Goal: Task Accomplishment & Management: Complete application form

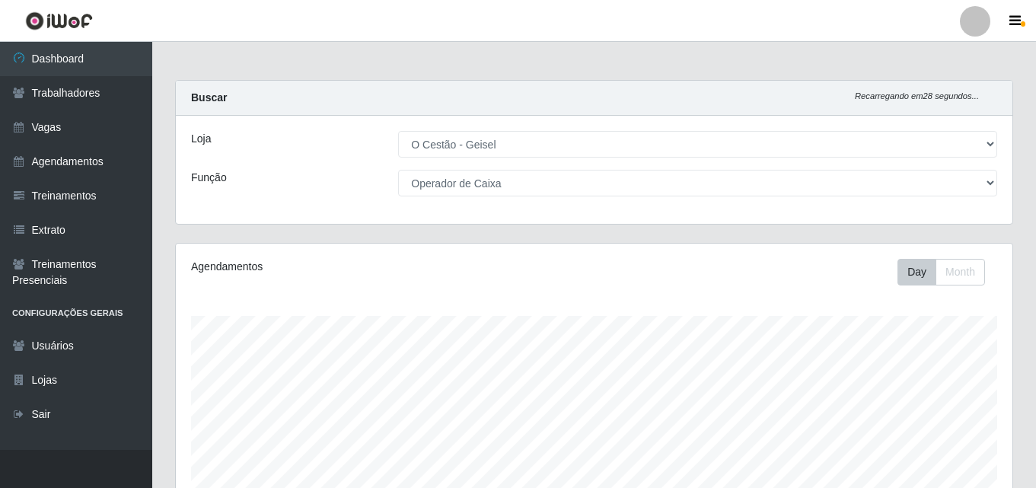
select select "224"
select select "22"
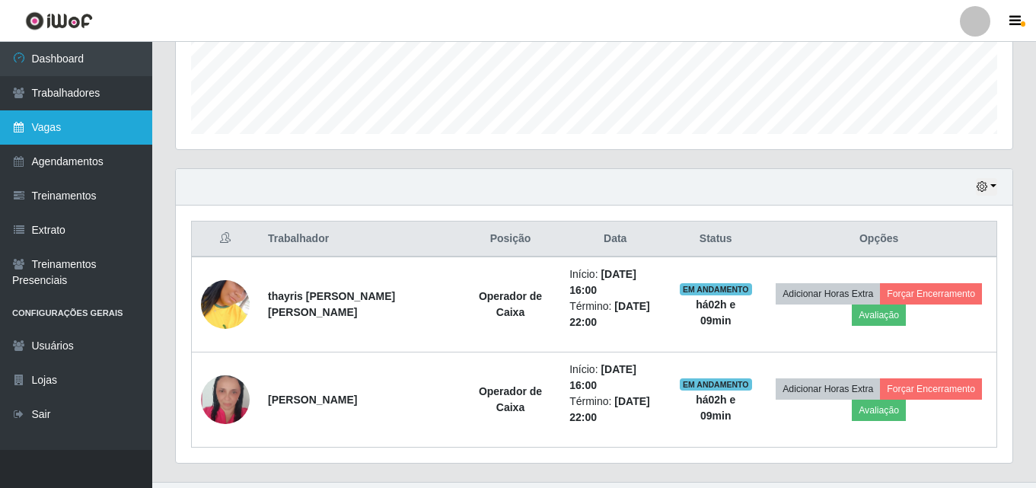
scroll to position [334, 0]
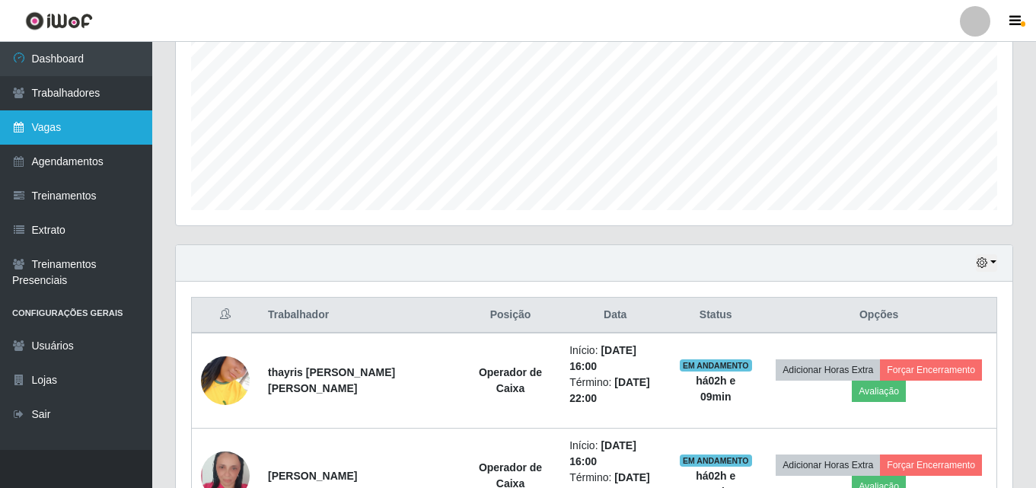
click at [75, 117] on link "Vagas" at bounding box center [76, 127] width 152 height 34
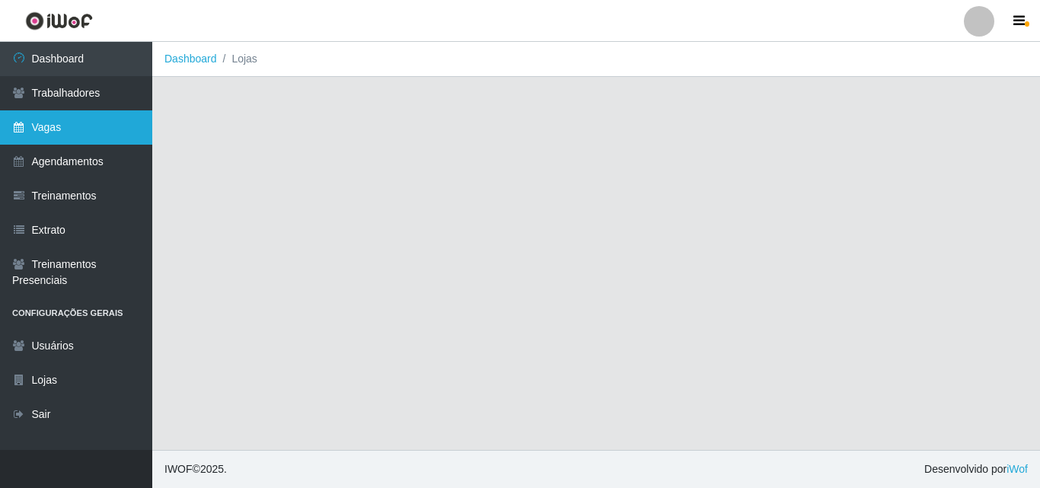
click at [88, 121] on link "Vagas" at bounding box center [76, 127] width 152 height 34
click at [71, 126] on link "Vagas" at bounding box center [76, 127] width 152 height 34
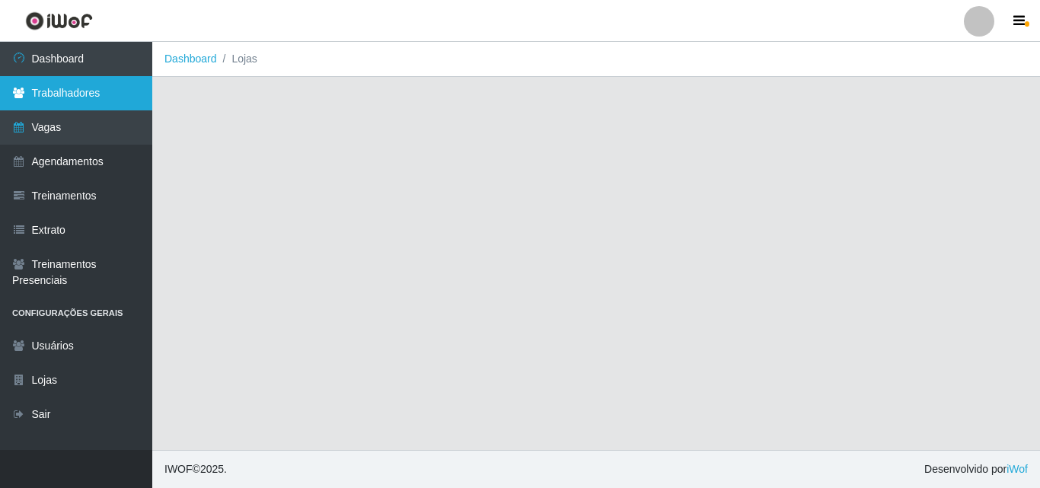
click at [108, 78] on link "Trabalhadores" at bounding box center [76, 93] width 152 height 34
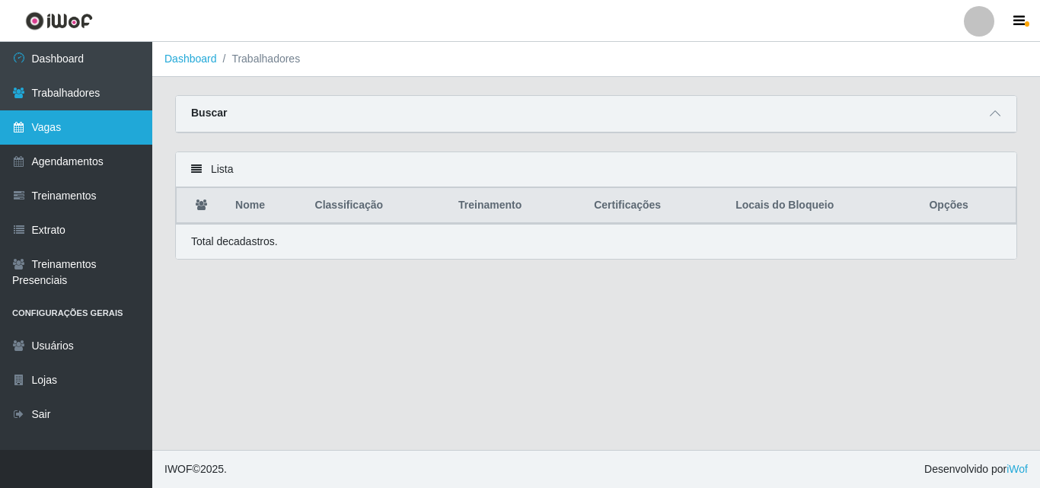
click at [53, 130] on link "Vagas" at bounding box center [76, 127] width 152 height 34
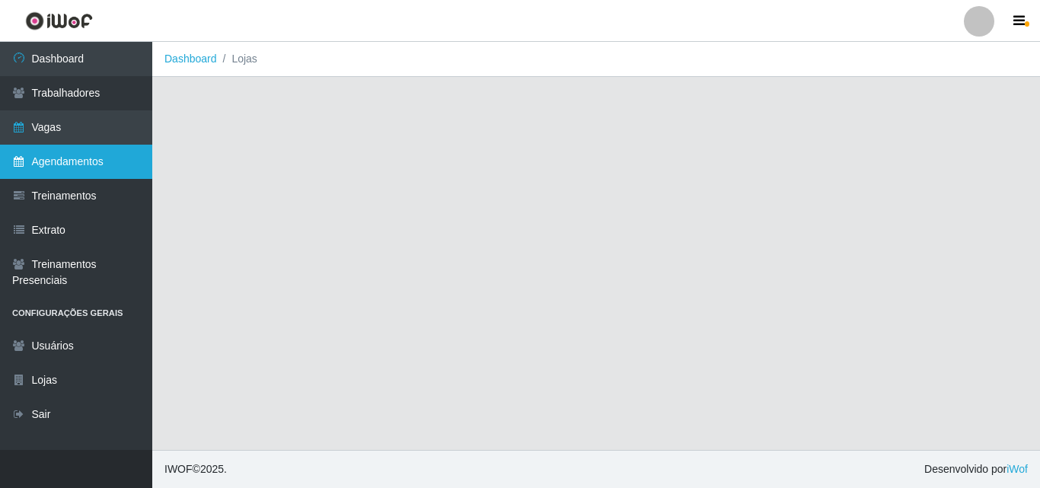
click at [67, 176] on link "Agendamentos" at bounding box center [76, 162] width 152 height 34
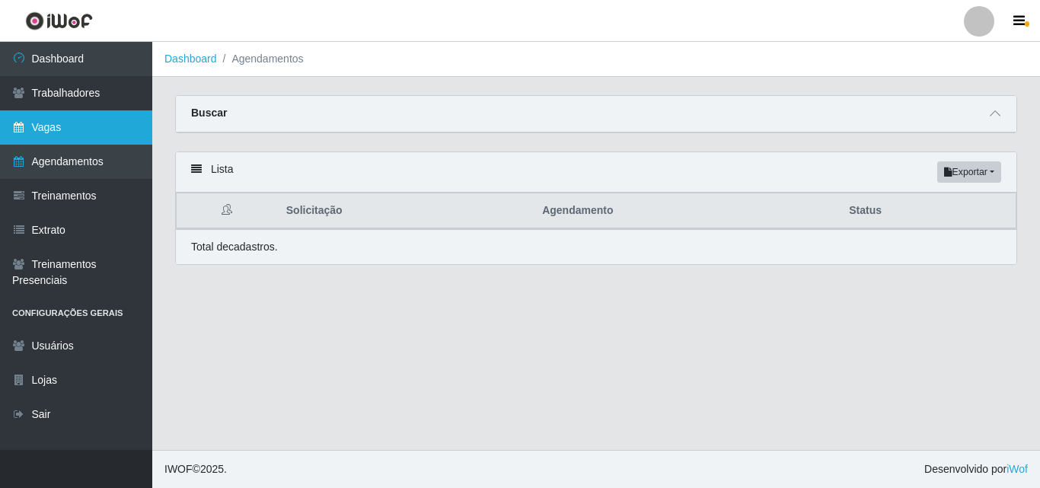
click at [47, 123] on link "Vagas" at bounding box center [76, 127] width 152 height 34
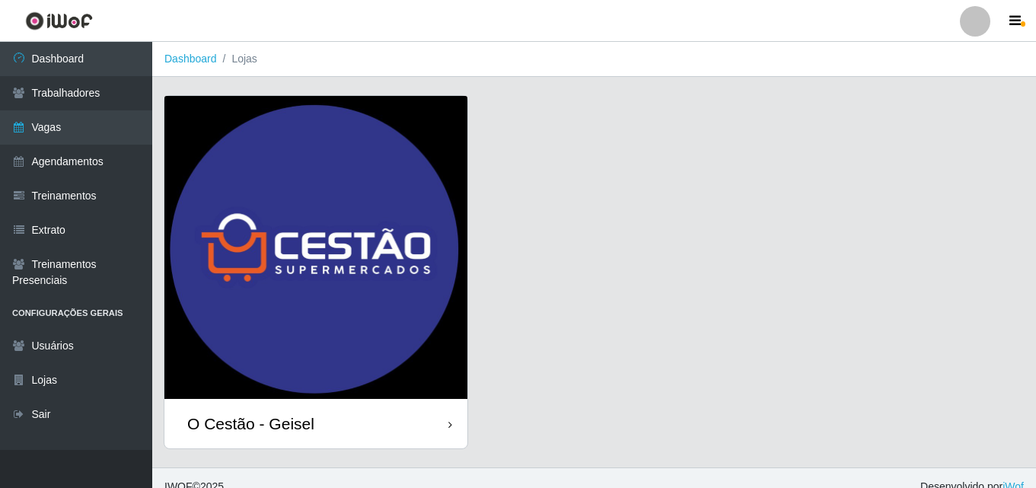
click at [310, 430] on div "O Cestão - Geisel" at bounding box center [250, 423] width 127 height 19
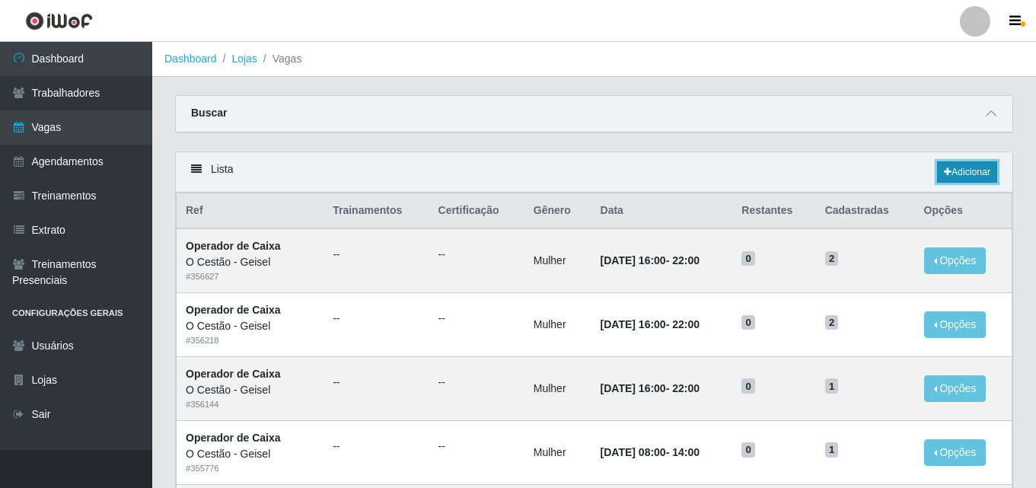
click at [970, 176] on link "Adicionar" at bounding box center [967, 171] width 60 height 21
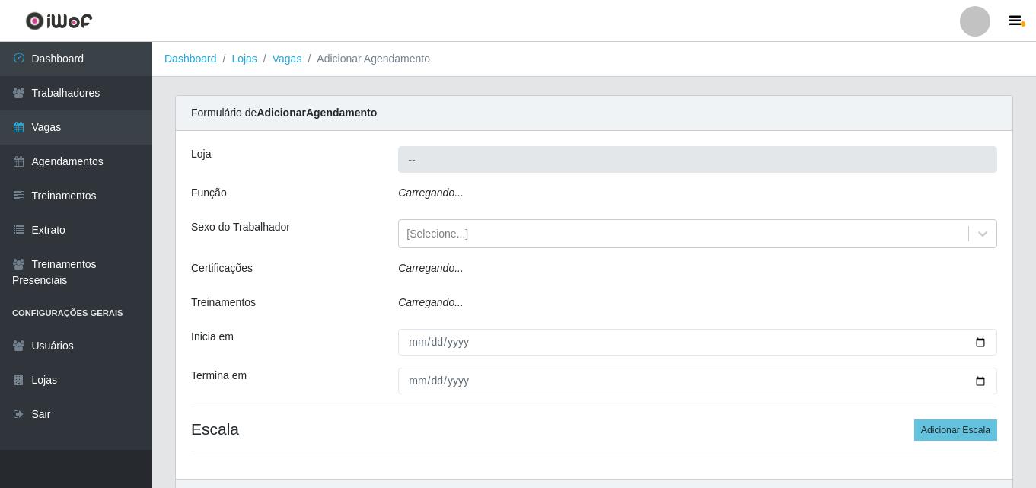
type input "O Cestão - Geisel"
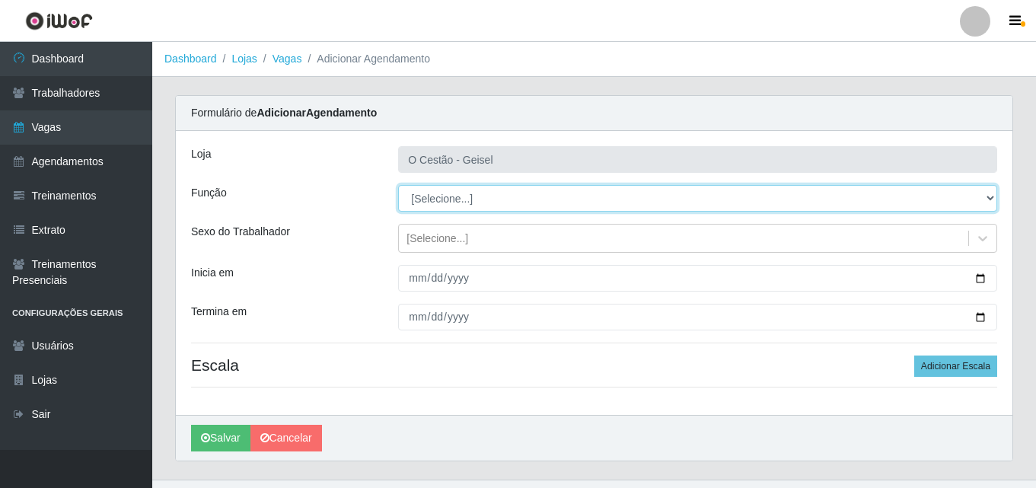
click at [458, 201] on select "[Selecione...] ASG ASG + ASG ++ Auxiliar de Estoque Auxiliar de Estoque + Auxil…" at bounding box center [697, 198] width 599 height 27
select select "72"
click at [398, 185] on select "[Selecione...] ASG ASG + ASG ++ Auxiliar de Estoque Auxiliar de Estoque + Auxil…" at bounding box center [697, 198] width 599 height 27
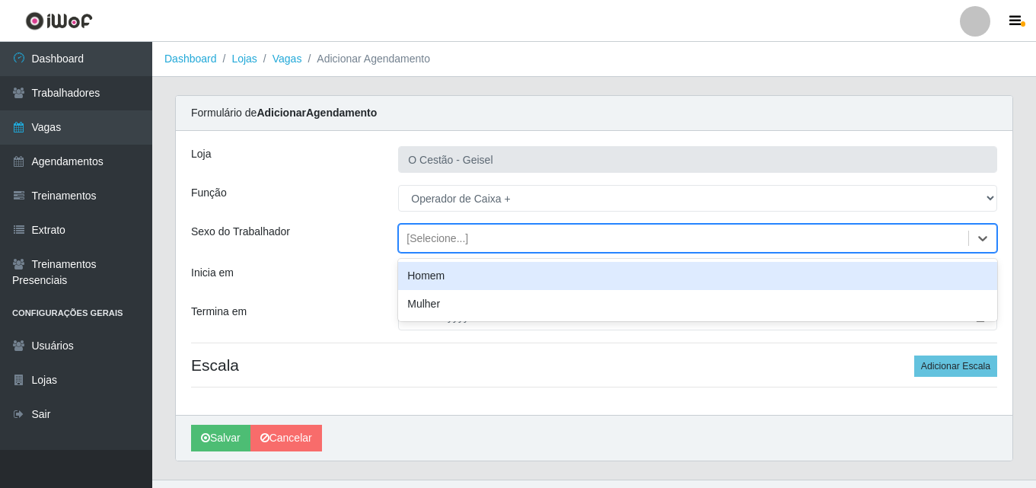
click at [439, 244] on div "[Selecione...]" at bounding box center [438, 239] width 62 height 16
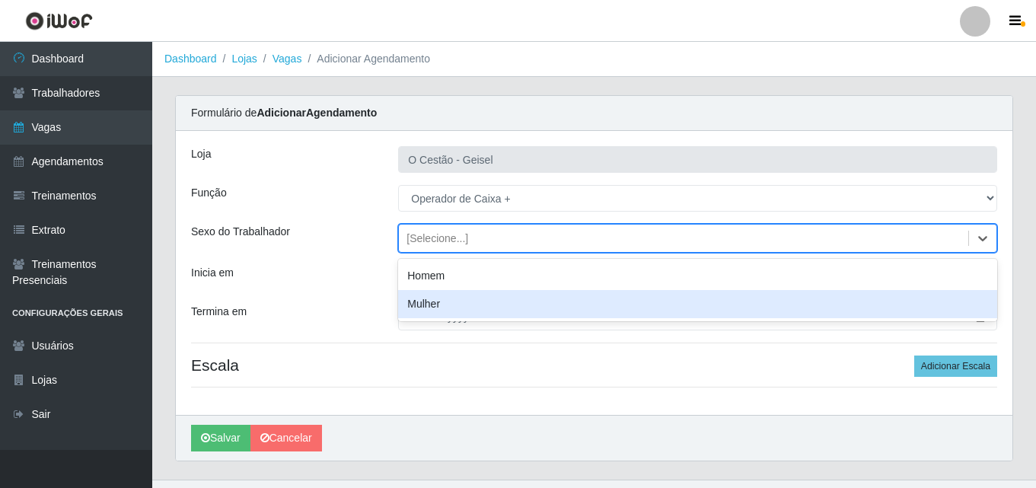
click at [462, 308] on div "Mulher" at bounding box center [697, 304] width 599 height 28
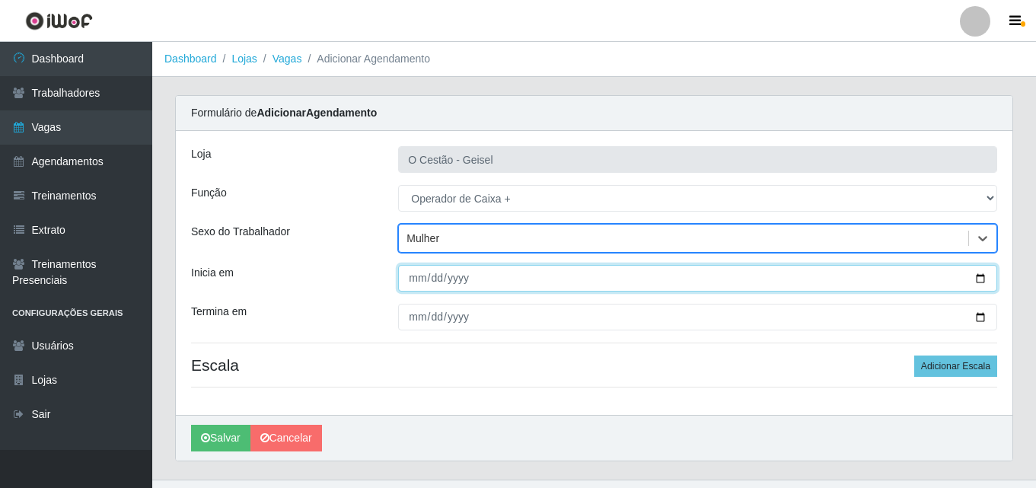
click at [413, 282] on input "Inicia em" at bounding box center [697, 278] width 599 height 27
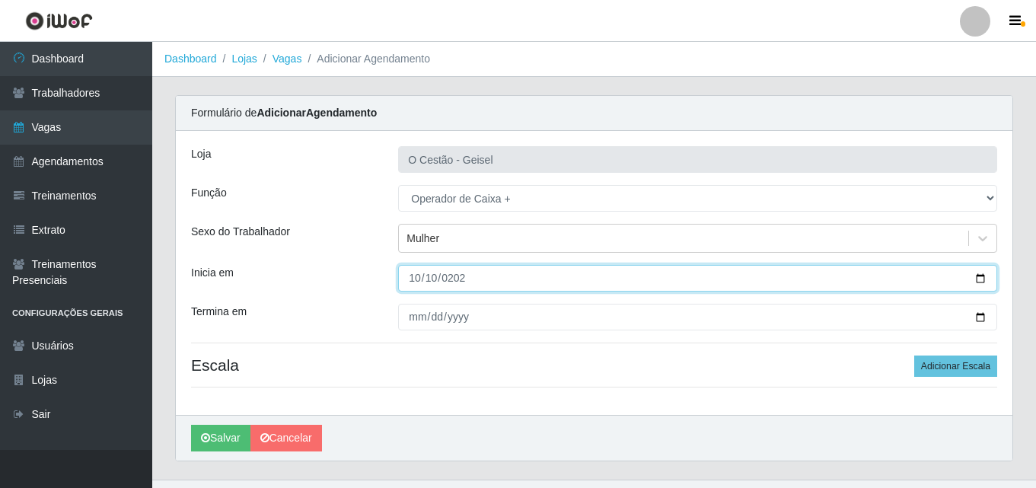
type input "[DATE]"
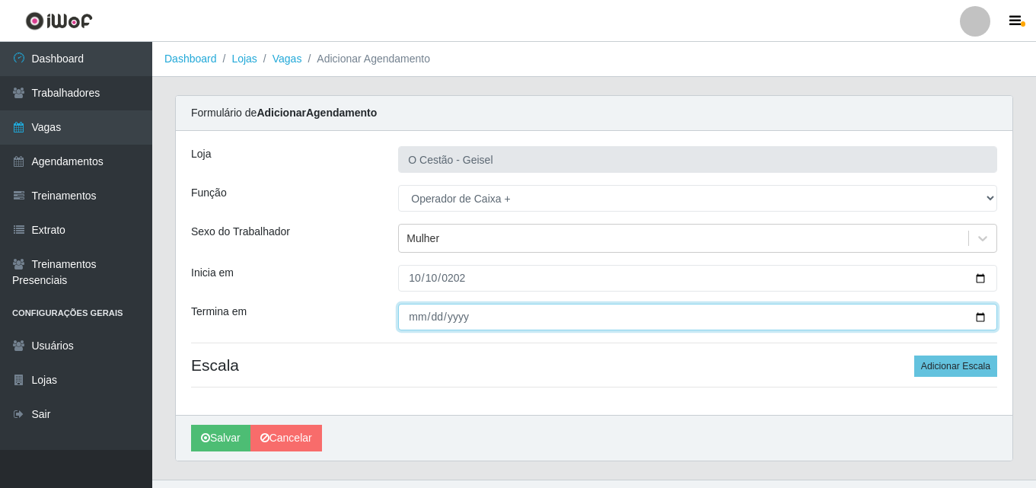
click at [417, 312] on input "Termina em" at bounding box center [697, 317] width 599 height 27
type input "[DATE]"
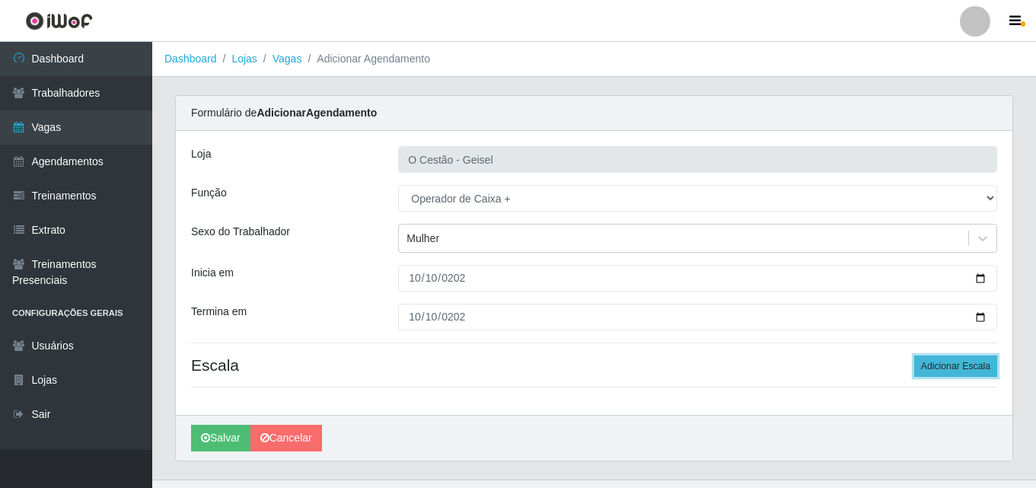
click at [967, 370] on button "Adicionar Escala" at bounding box center [956, 366] width 83 height 21
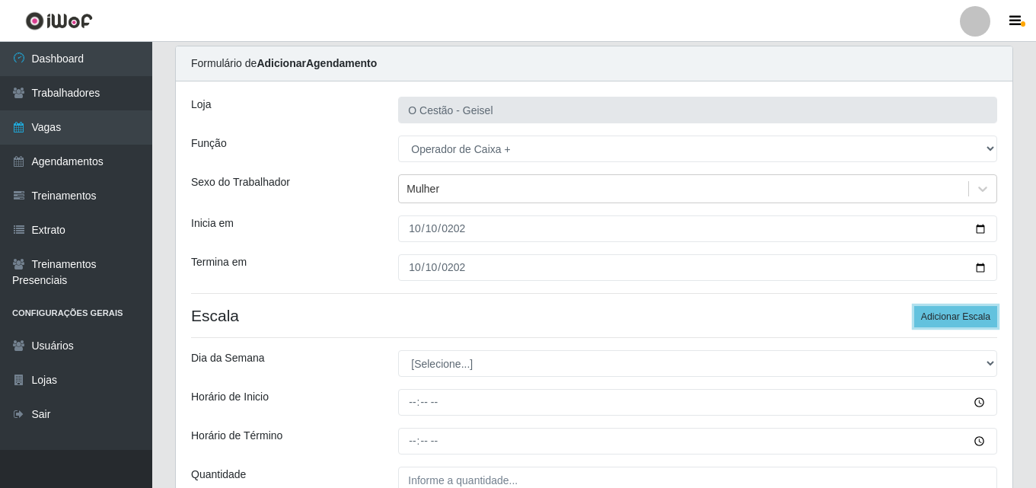
scroll to position [76, 0]
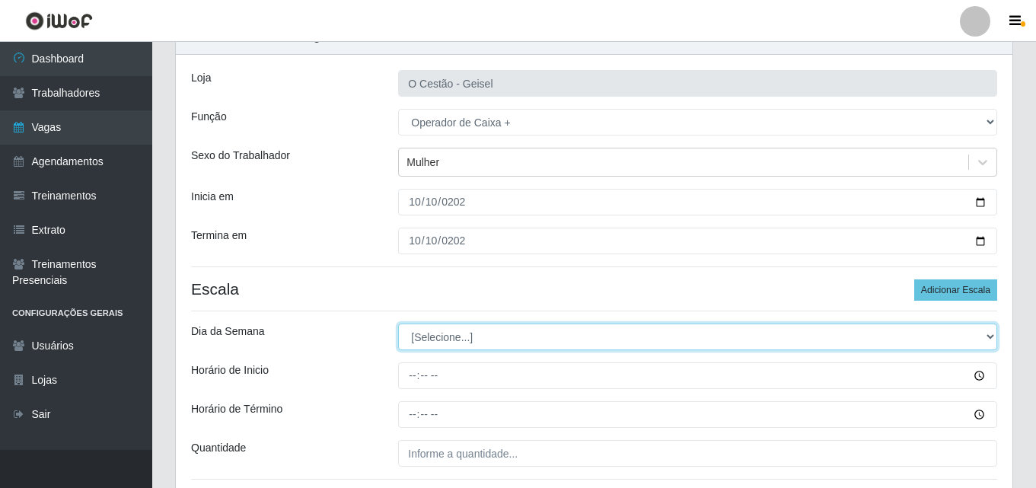
click at [449, 340] on select "[Selecione...] Segunda Terça Quarta Quinta Sexta Sábado Domingo" at bounding box center [697, 337] width 599 height 27
select select "5"
click at [398, 324] on select "[Selecione...] Segunda Terça Quarta Quinta Sexta Sábado Domingo" at bounding box center [697, 337] width 599 height 27
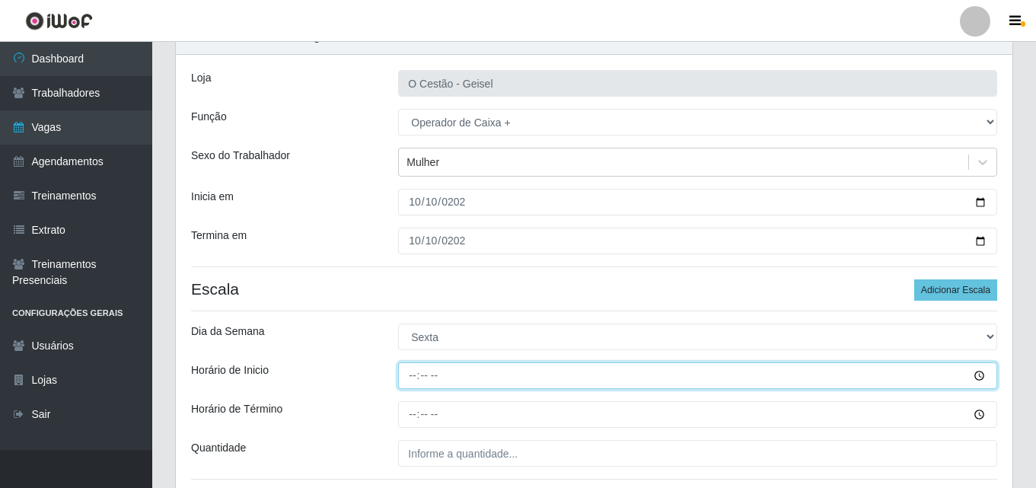
click at [404, 382] on input "Horário de Inicio" at bounding box center [697, 375] width 599 height 27
type input "08:00"
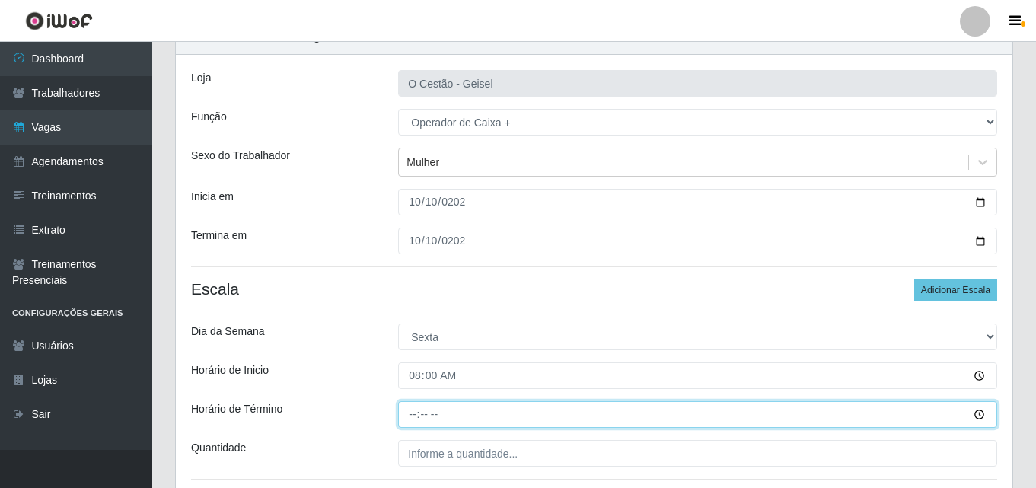
click at [410, 418] on input "Horário de Término" at bounding box center [697, 414] width 599 height 27
type input "14:00"
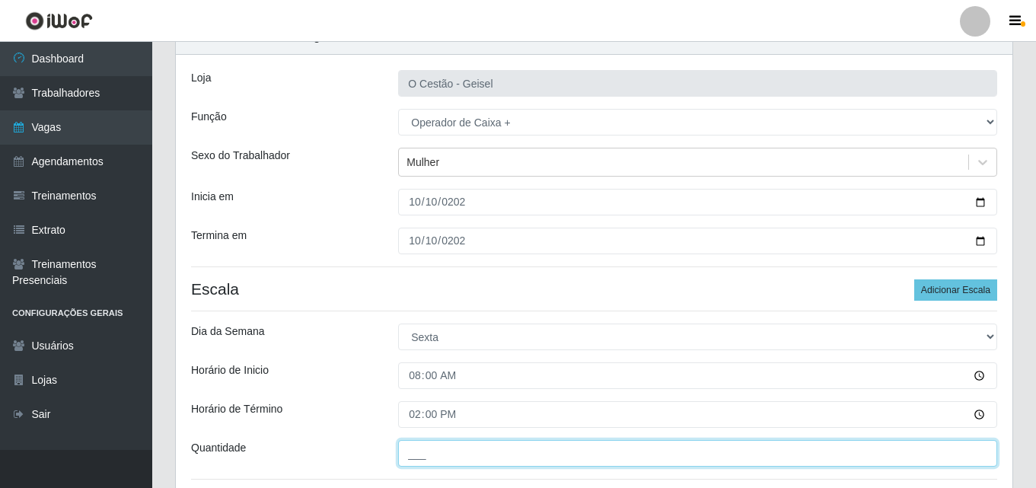
click at [431, 446] on input "___" at bounding box center [697, 453] width 599 height 27
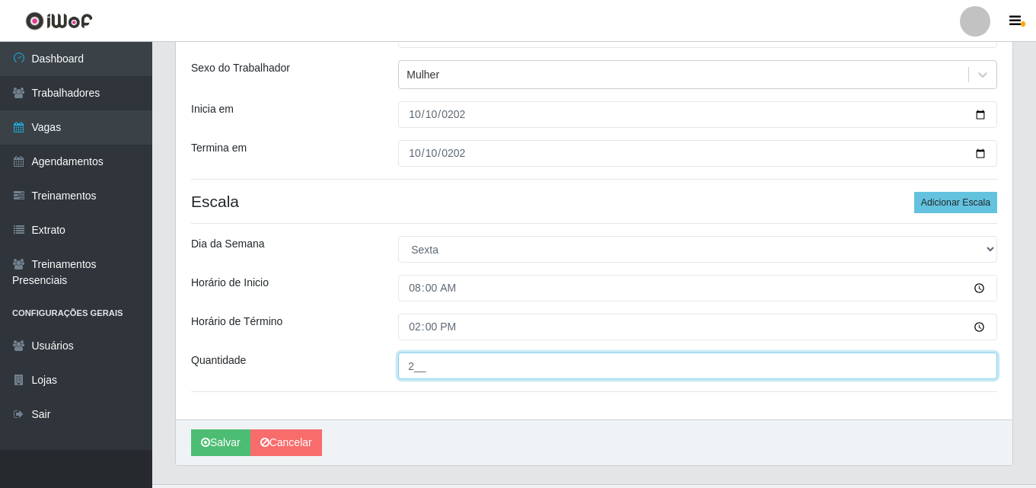
scroll to position [198, 0]
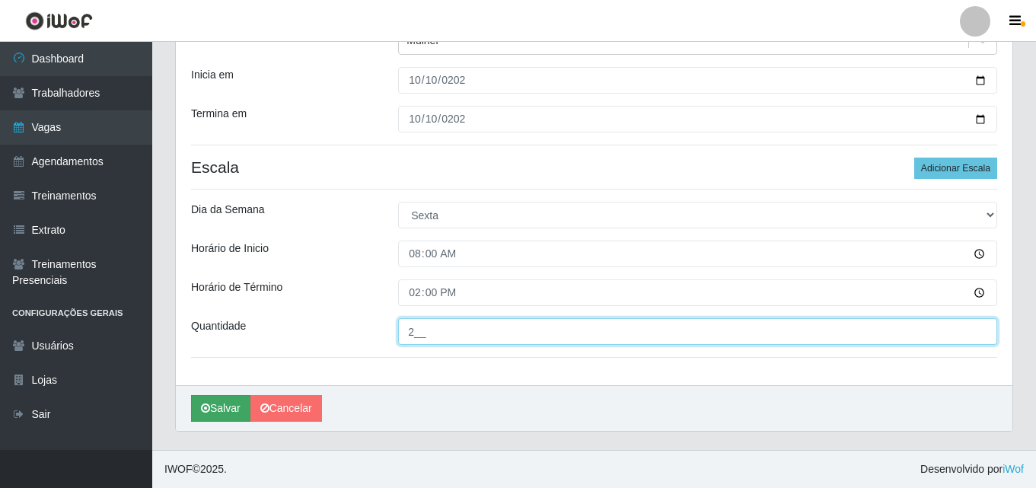
type input "2__"
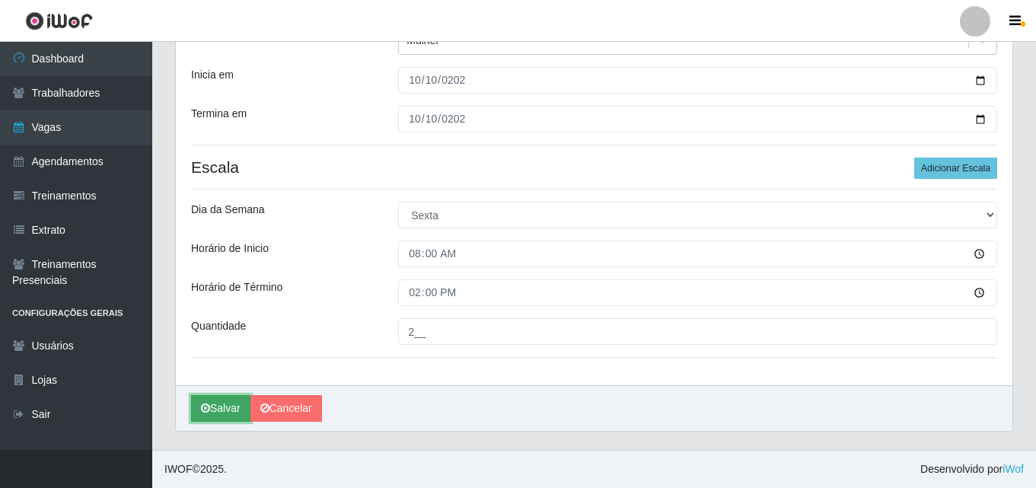
click at [231, 407] on button "Salvar" at bounding box center [220, 408] width 59 height 27
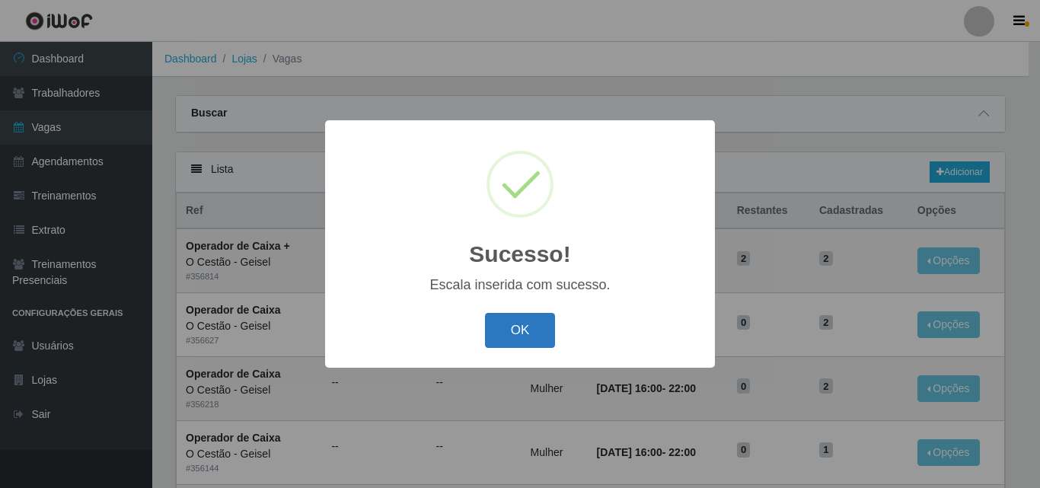
click at [513, 320] on button "OK" at bounding box center [520, 331] width 71 height 36
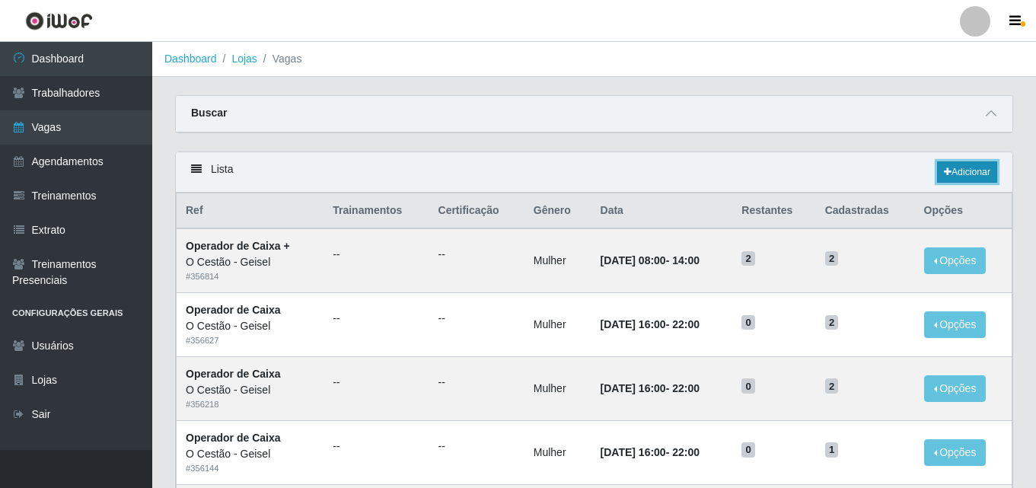
click at [955, 169] on link "Adicionar" at bounding box center [967, 171] width 60 height 21
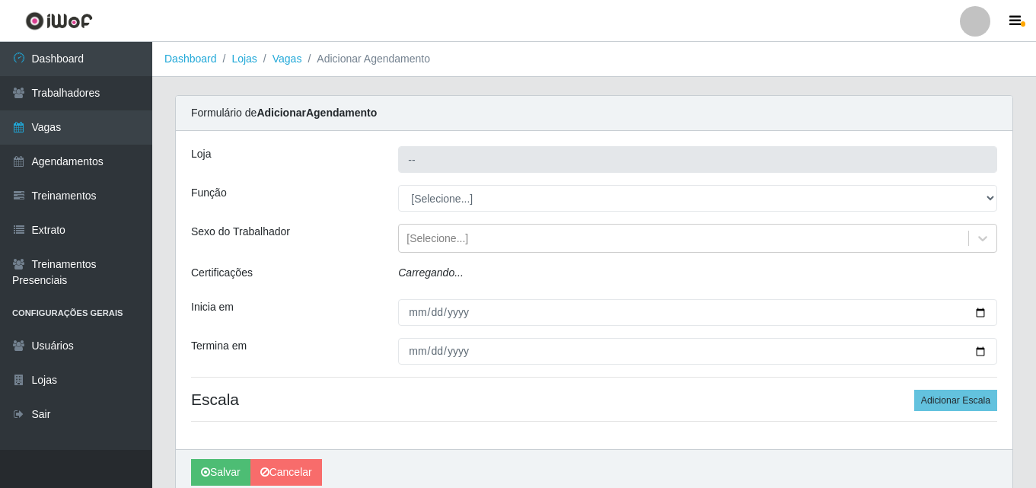
type input "O Cestão - Geisel"
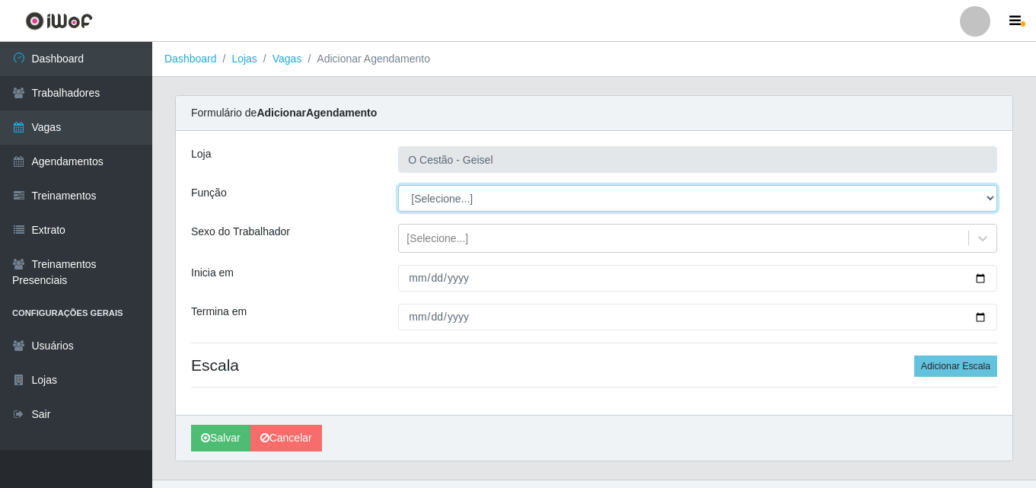
click at [445, 195] on select "[Selecione...] ASG ASG + ASG ++ Auxiliar de Estoque Auxiliar de Estoque + Auxil…" at bounding box center [697, 198] width 599 height 27
select select "22"
click at [398, 185] on select "[Selecione...] ASG ASG + ASG ++ Auxiliar de Estoque Auxiliar de Estoque + Auxil…" at bounding box center [697, 198] width 599 height 27
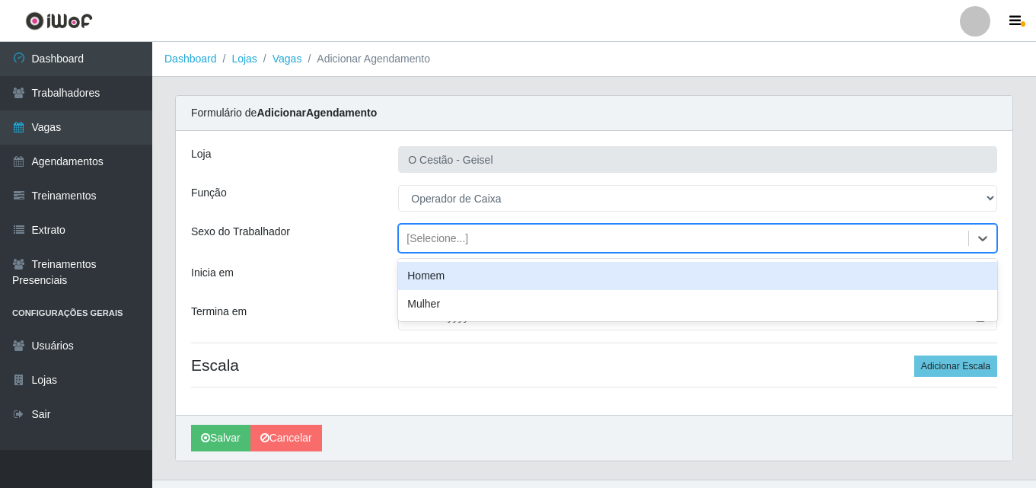
click at [437, 238] on div "[Selecione...]" at bounding box center [438, 239] width 62 height 16
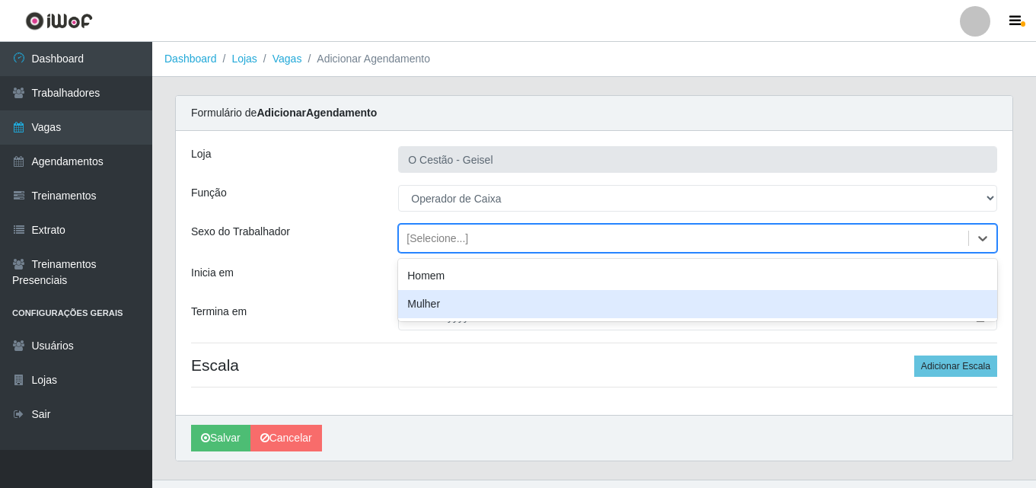
click at [466, 304] on div "Mulher" at bounding box center [697, 304] width 599 height 28
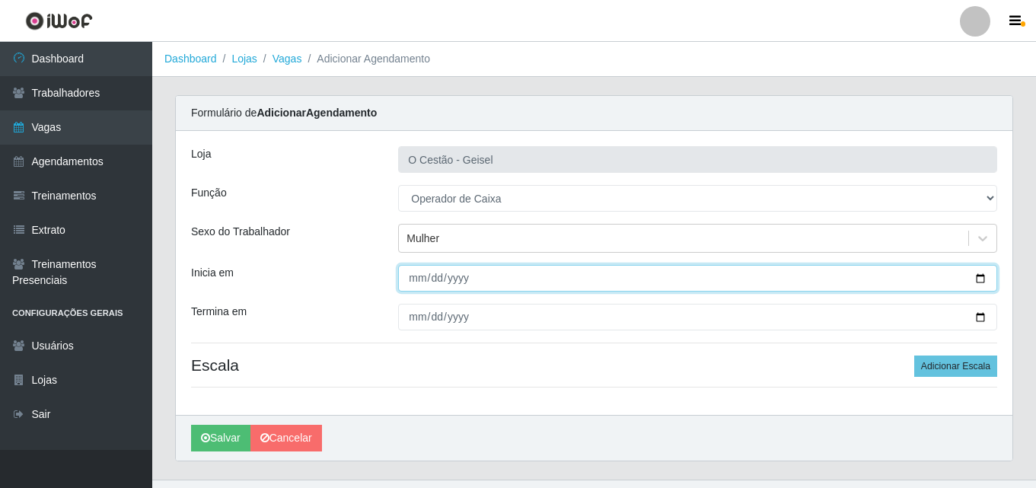
click at [417, 279] on input "Inicia em" at bounding box center [697, 278] width 599 height 27
click at [417, 278] on input "Inicia em" at bounding box center [697, 278] width 599 height 27
type input "[DATE]"
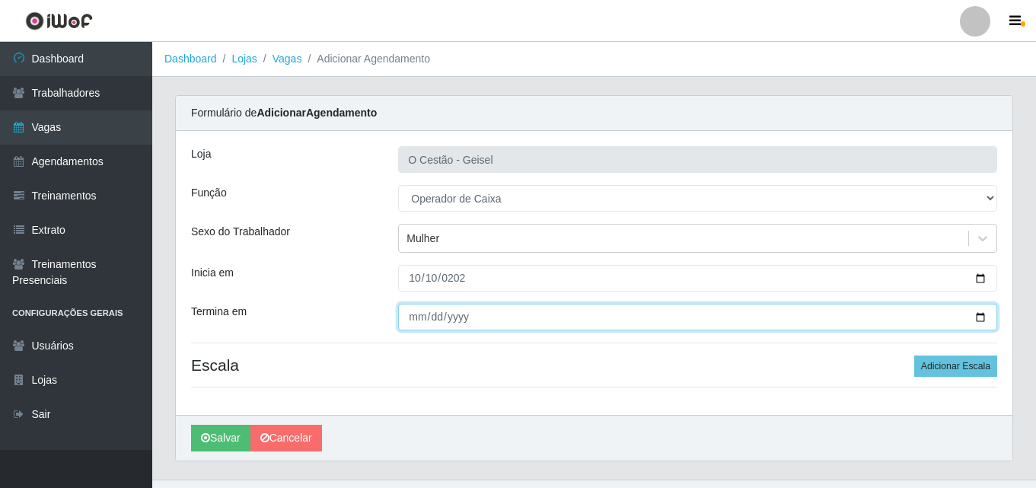
click at [421, 308] on input "Termina em" at bounding box center [697, 317] width 599 height 27
type input "[DATE]"
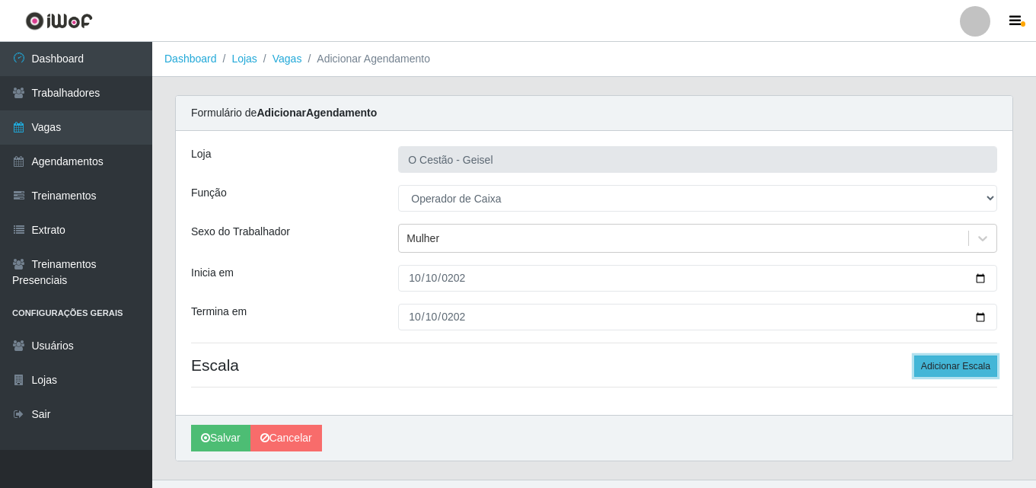
click at [921, 366] on button "Adicionar Escala" at bounding box center [956, 366] width 83 height 21
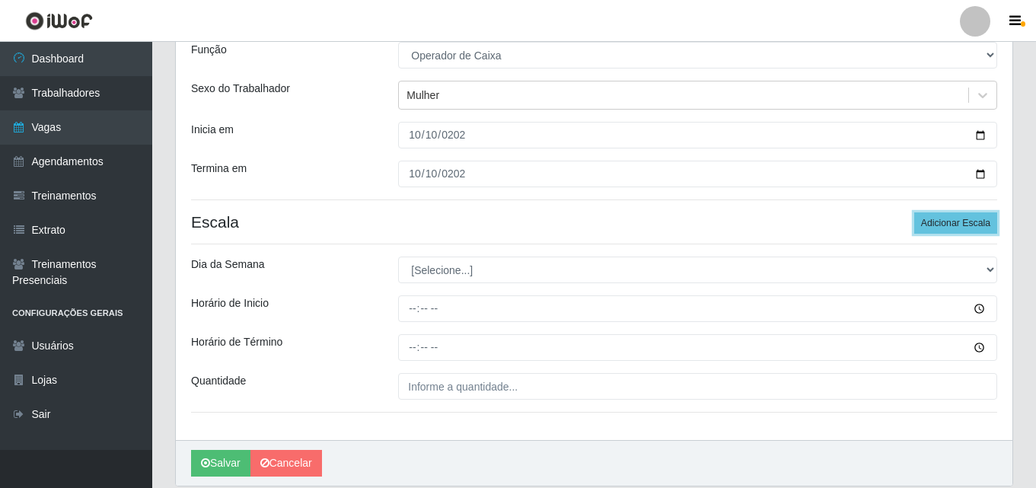
scroll to position [152, 0]
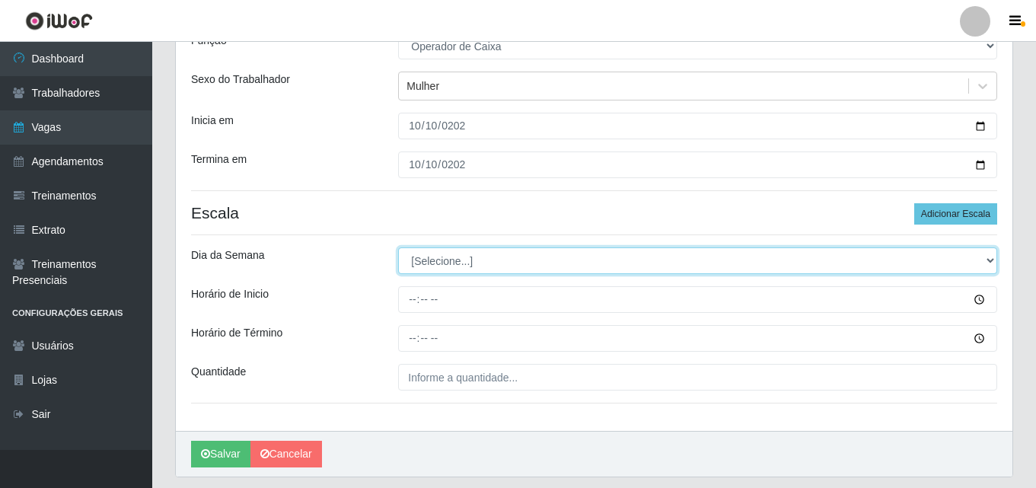
click at [454, 263] on select "[Selecione...] Segunda Terça Quarta Quinta Sexta Sábado Domingo" at bounding box center [697, 260] width 599 height 27
select select "5"
click at [398, 247] on select "[Selecione...] Segunda Terça Quarta Quinta Sexta Sábado Domingo" at bounding box center [697, 260] width 599 height 27
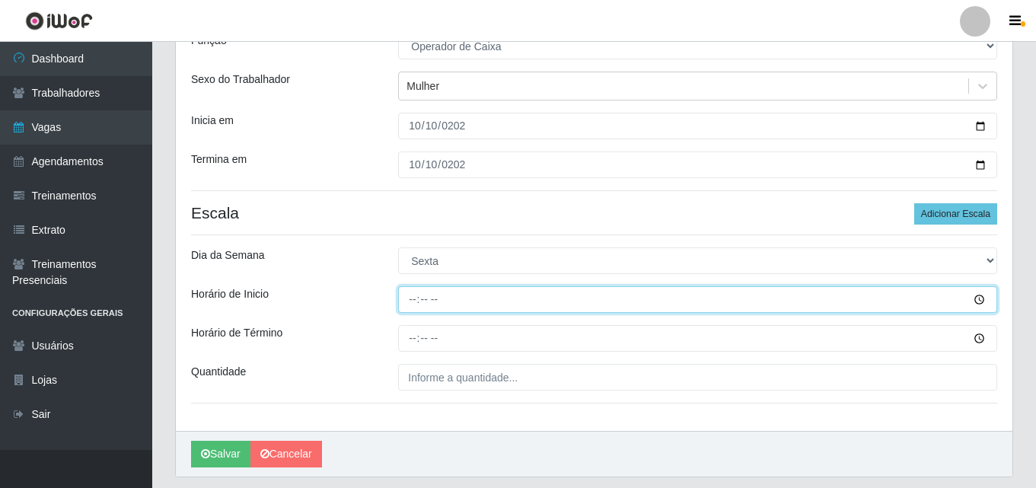
click at [415, 293] on input "Horário de Inicio" at bounding box center [697, 299] width 599 height 27
type input "16:00"
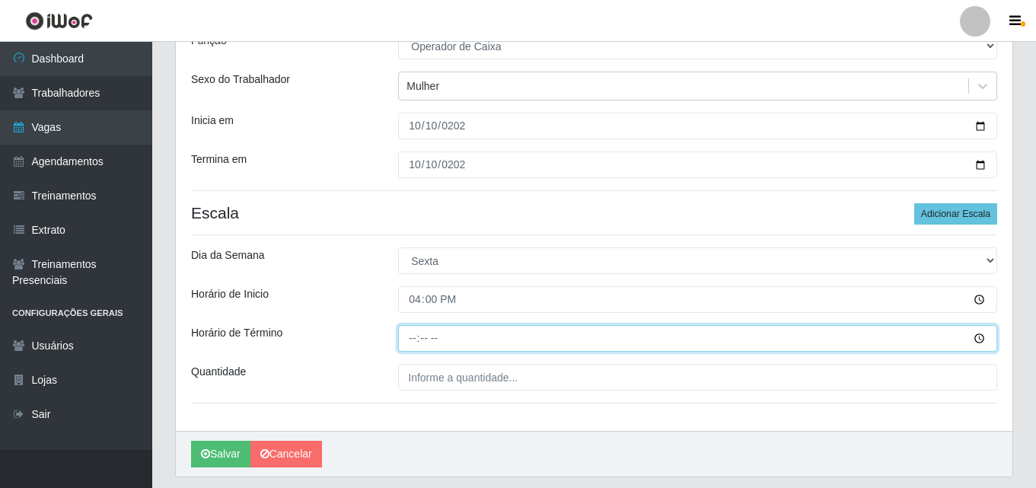
click at [408, 345] on input "Horário de Término" at bounding box center [697, 338] width 599 height 27
type input "22:00"
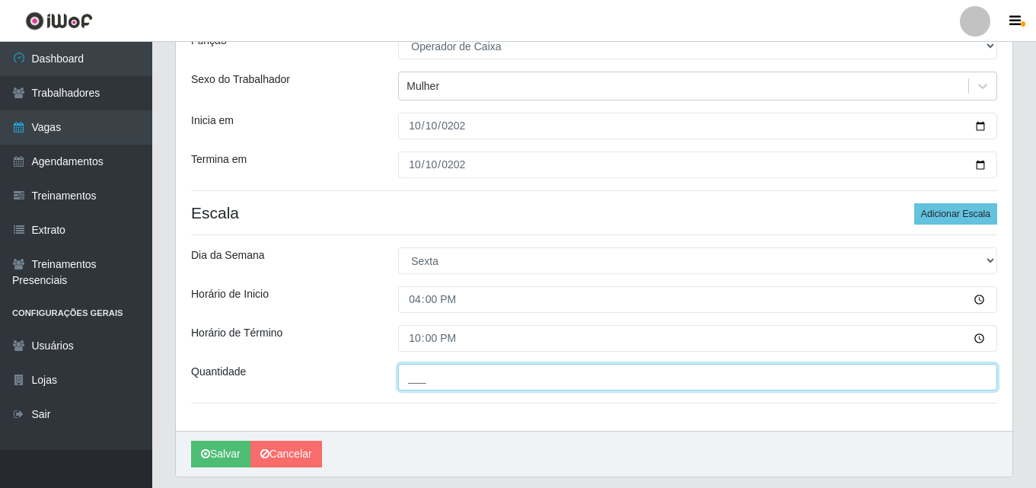
click at [443, 384] on input "___" at bounding box center [697, 377] width 599 height 27
type input "3__"
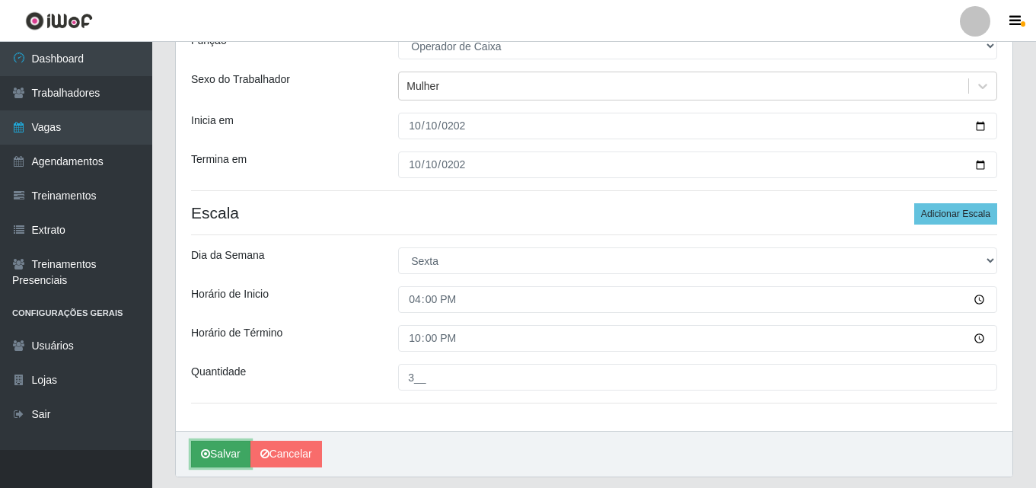
click at [228, 445] on button "Salvar" at bounding box center [220, 454] width 59 height 27
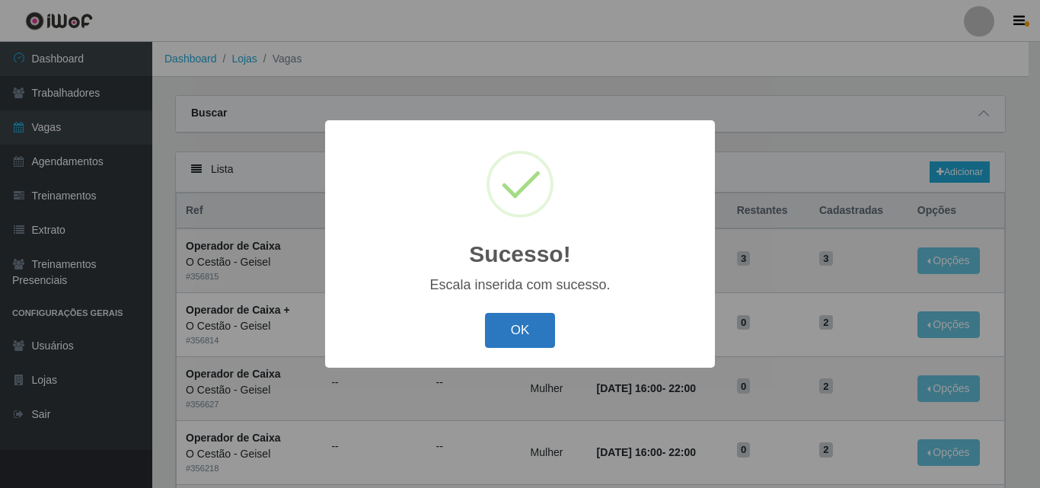
click at [517, 331] on button "OK" at bounding box center [520, 331] width 71 height 36
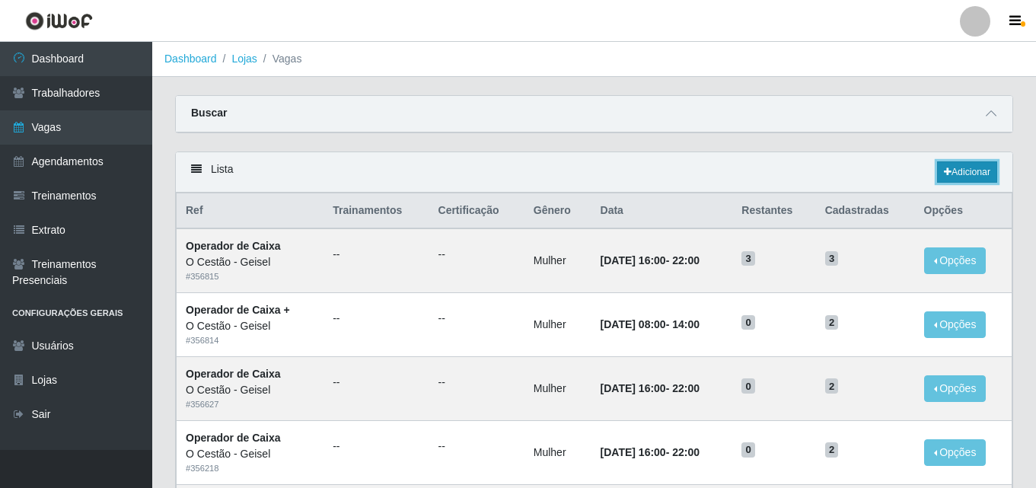
click at [976, 168] on link "Adicionar" at bounding box center [967, 171] width 60 height 21
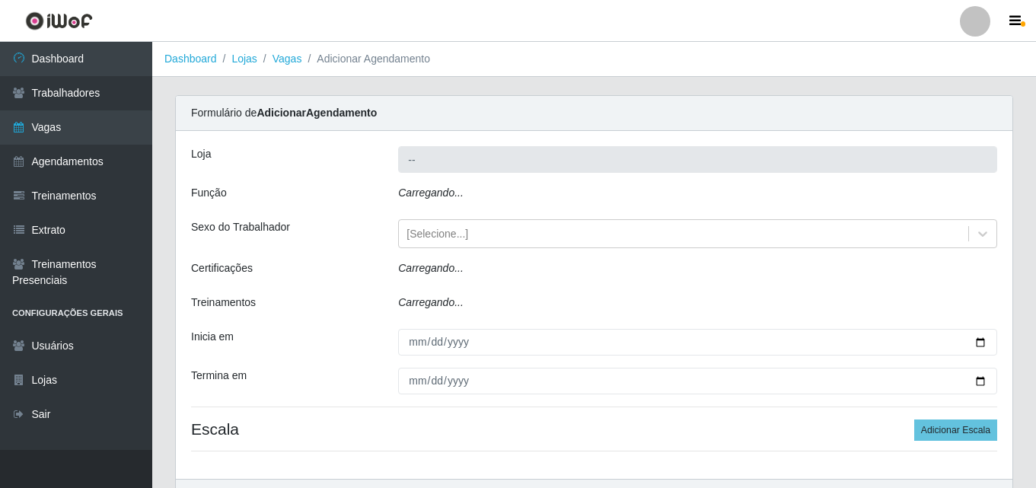
type input "O Cestão - Geisel"
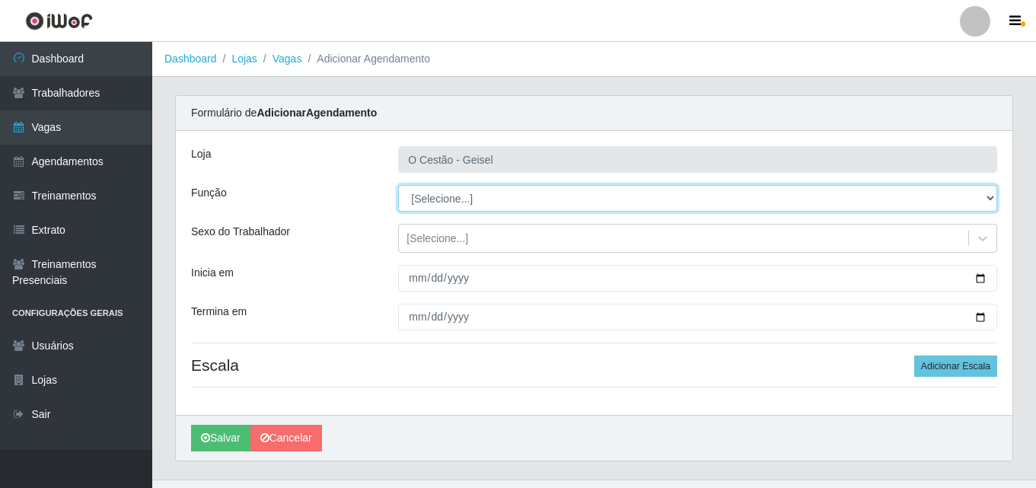
click at [443, 200] on select "[Selecione...] ASG ASG + ASG ++ Auxiliar de Estoque Auxiliar de Estoque + Auxil…" at bounding box center [697, 198] width 599 height 27
select select "72"
click at [398, 185] on select "[Selecione...] ASG ASG + ASG ++ Auxiliar de Estoque Auxiliar de Estoque + Auxil…" at bounding box center [697, 198] width 599 height 27
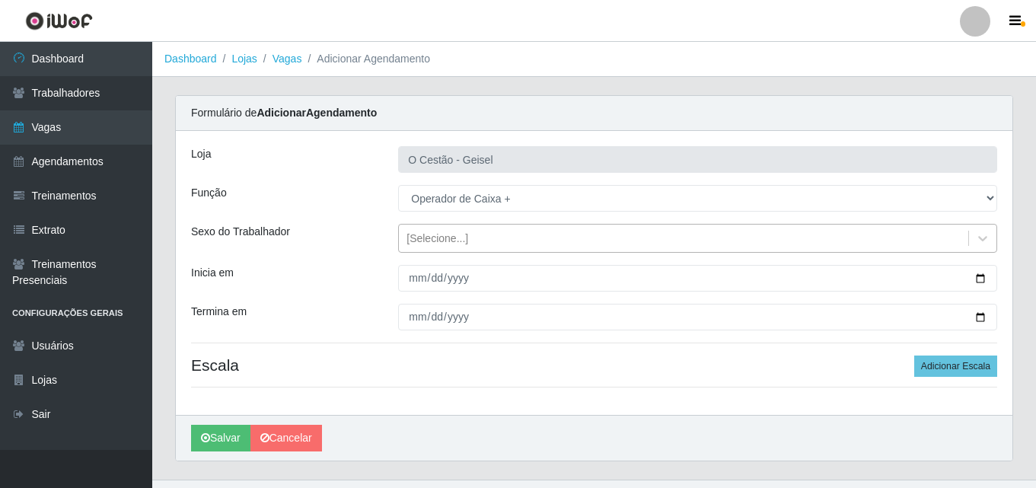
click at [452, 241] on div "[Selecione...]" at bounding box center [438, 239] width 62 height 16
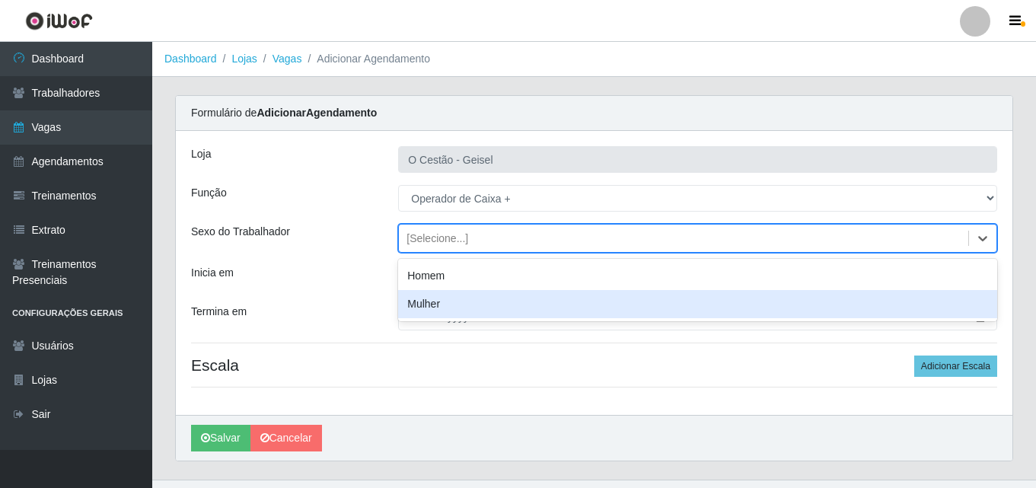
click at [461, 304] on div "Mulher" at bounding box center [697, 304] width 599 height 28
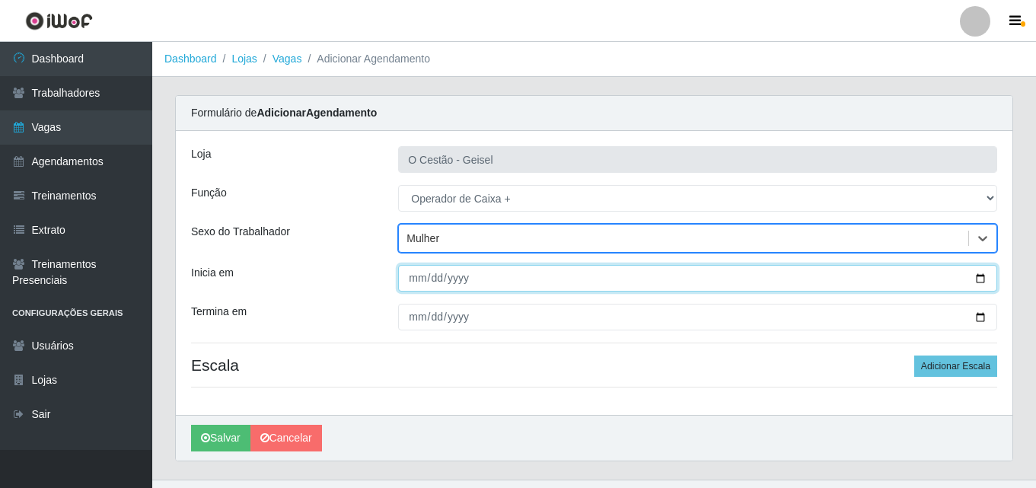
click at [415, 279] on input "Inicia em" at bounding box center [697, 278] width 599 height 27
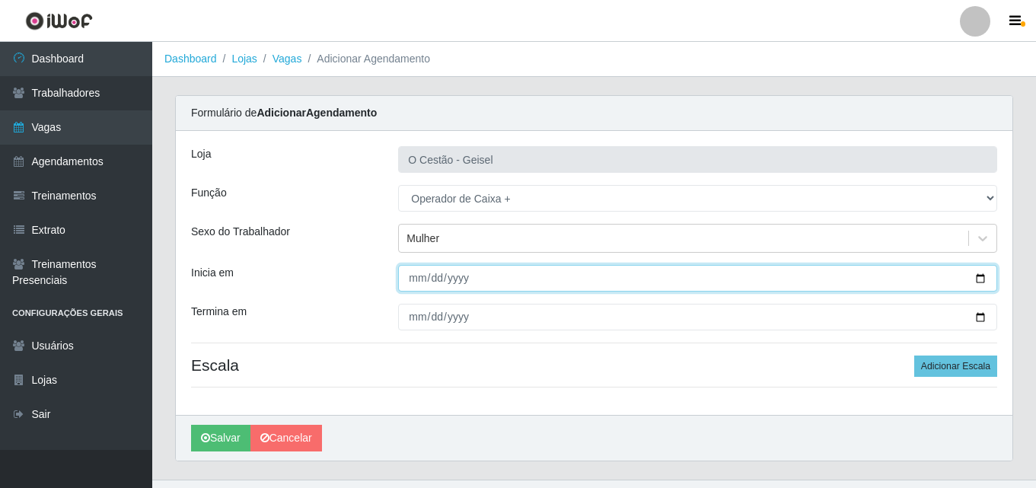
click at [433, 281] on input "Inicia em" at bounding box center [697, 278] width 599 height 27
click at [471, 276] on input "Inicia em" at bounding box center [697, 278] width 599 height 27
click at [412, 286] on input "Inicia em" at bounding box center [697, 278] width 599 height 27
click at [449, 274] on input "Inicia em" at bounding box center [697, 278] width 599 height 27
click at [445, 283] on input "Inicia em" at bounding box center [697, 278] width 599 height 27
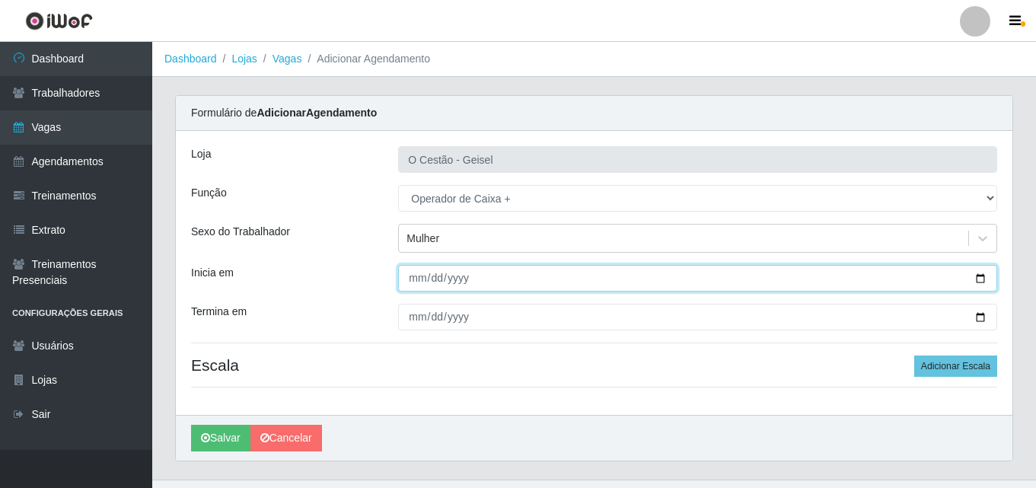
click at [465, 283] on input "Inicia em" at bounding box center [697, 278] width 599 height 27
click at [423, 278] on input "Inicia em" at bounding box center [697, 278] width 599 height 27
click at [429, 276] on input "Inicia em" at bounding box center [697, 278] width 599 height 27
click at [420, 273] on input "Inicia em" at bounding box center [697, 278] width 599 height 27
click at [436, 278] on input "Inicia em" at bounding box center [697, 278] width 599 height 27
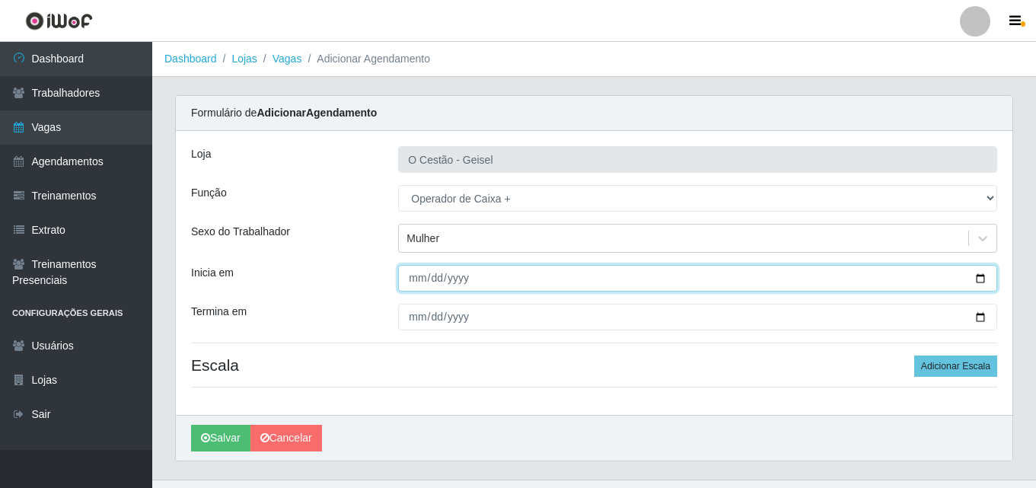
click at [419, 275] on input "Inicia em" at bounding box center [697, 278] width 599 height 27
click at [456, 279] on input "Inicia em" at bounding box center [697, 278] width 599 height 27
click at [416, 278] on input "Inicia em" at bounding box center [697, 278] width 599 height 27
click at [434, 279] on input "Inicia em" at bounding box center [697, 278] width 599 height 27
click at [453, 278] on input "Inicia em" at bounding box center [697, 278] width 599 height 27
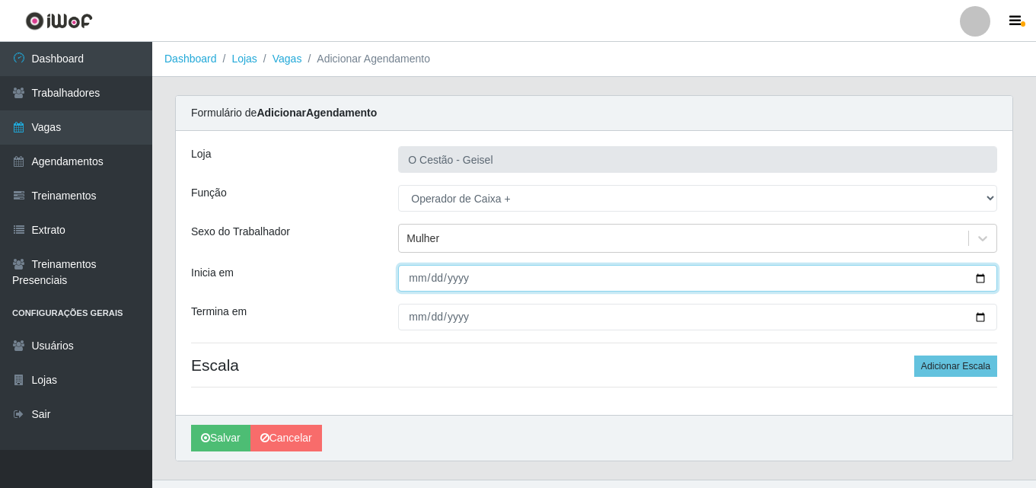
click at [408, 273] on input "Inicia em" at bounding box center [697, 278] width 599 height 27
click at [444, 273] on input "Inicia em" at bounding box center [697, 278] width 599 height 27
click at [456, 279] on input "Inicia em" at bounding box center [697, 278] width 599 height 27
click at [412, 276] on input "Inicia em" at bounding box center [697, 278] width 599 height 27
type input "[DATE]"
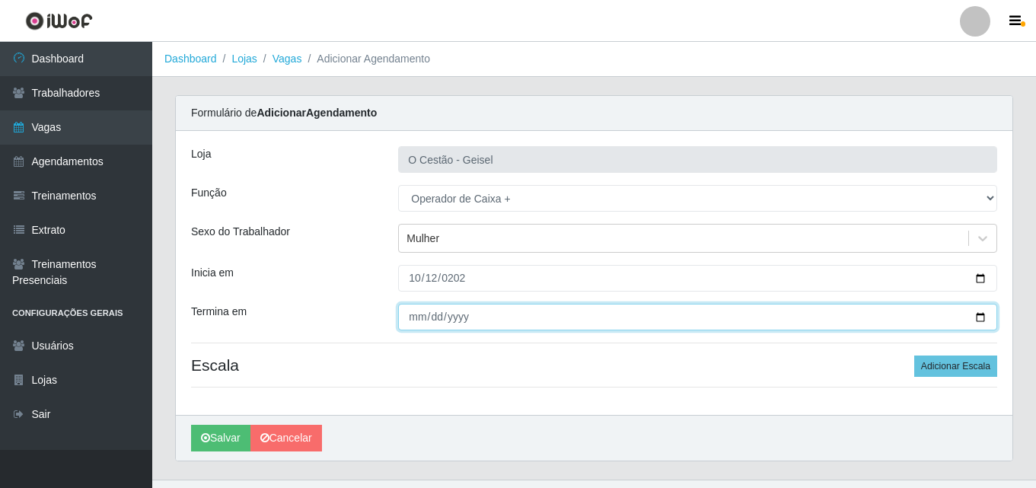
click at [419, 314] on input "Termina em" at bounding box center [697, 317] width 599 height 27
type input "0001-10-12"
type input "[DATE]"
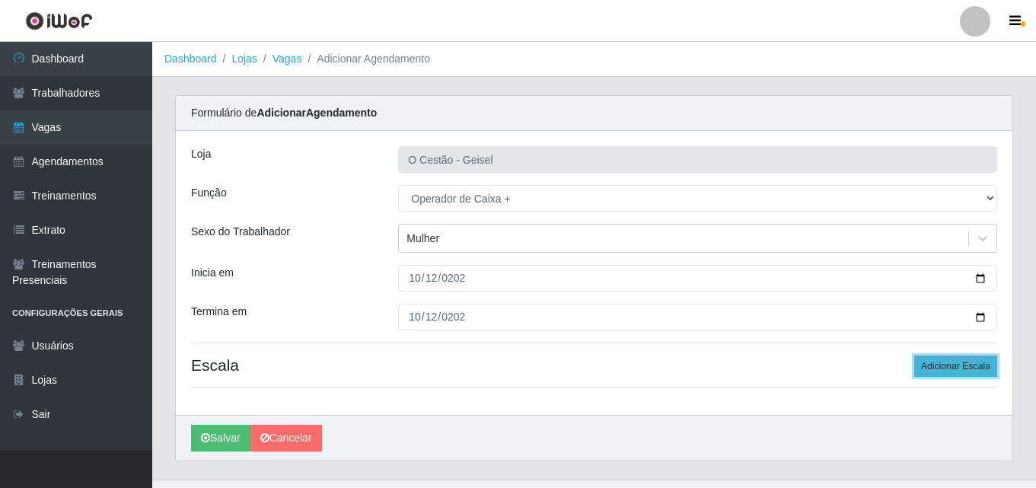
click at [959, 357] on button "Adicionar Escala" at bounding box center [956, 366] width 83 height 21
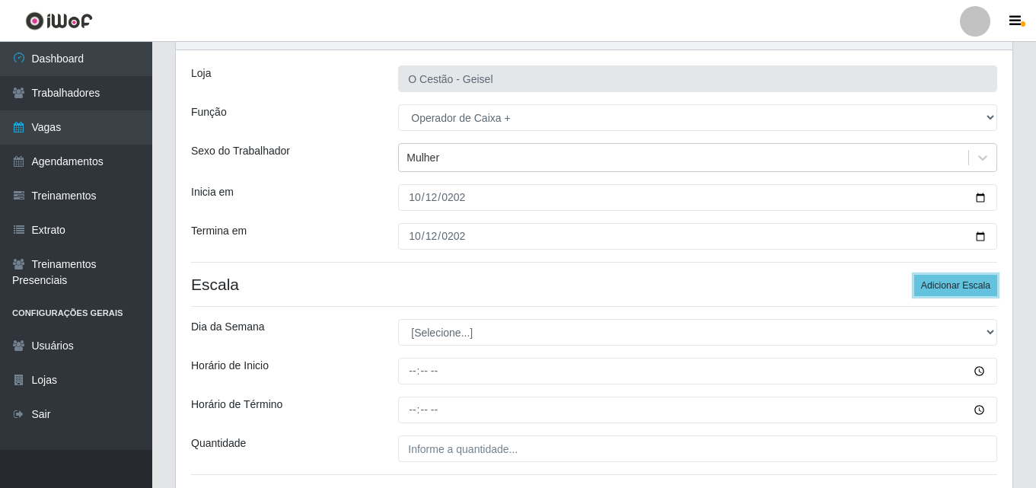
scroll to position [76, 0]
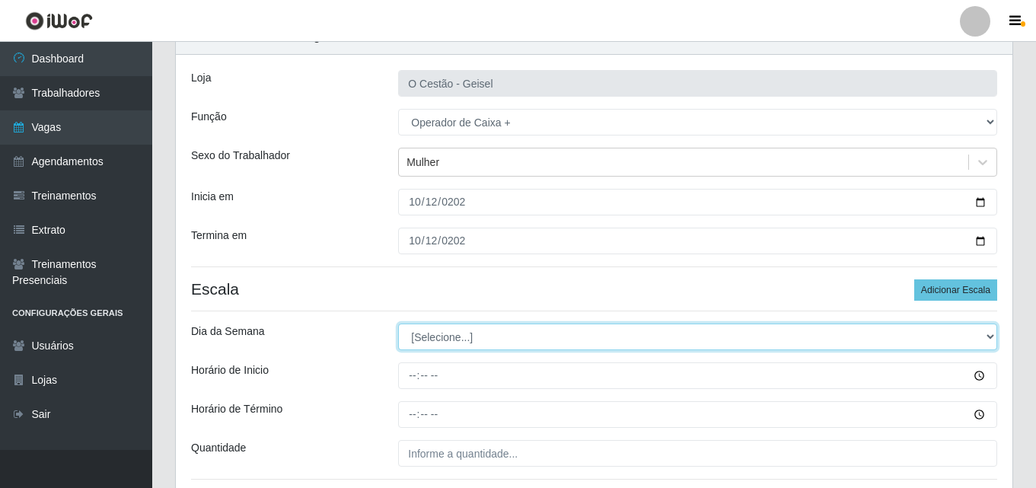
click at [438, 329] on select "[Selecione...] Segunda Terça Quarta Quinta Sexta Sábado Domingo" at bounding box center [697, 337] width 599 height 27
select select "0"
click at [398, 324] on select "[Selecione...] Segunda Terça Quarta Quinta Sexta Sábado Domingo" at bounding box center [697, 337] width 599 height 27
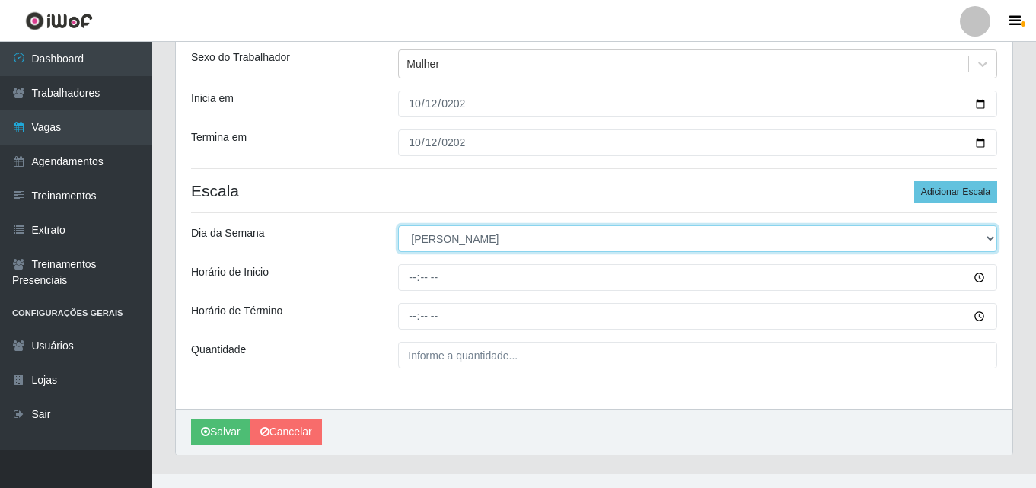
scroll to position [198, 0]
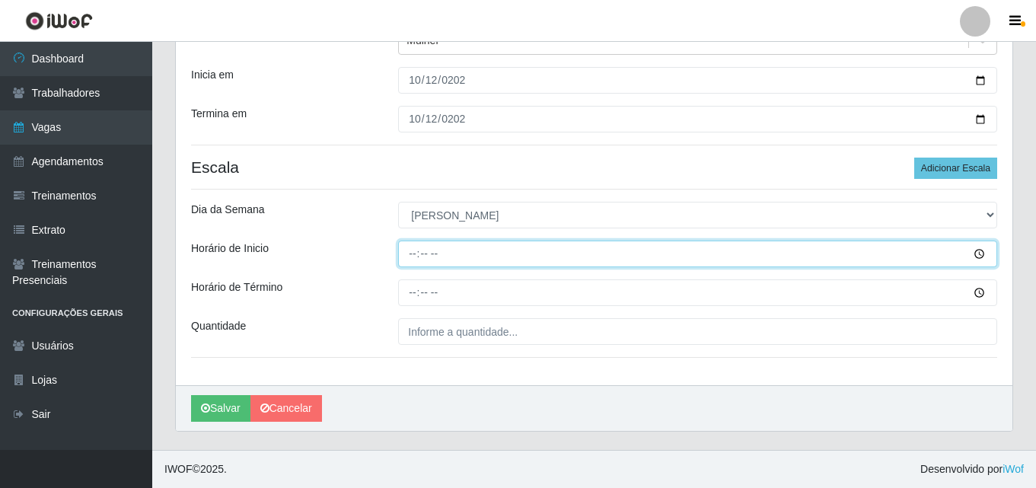
click at [418, 251] on input "Horário de Inicio" at bounding box center [697, 254] width 599 height 27
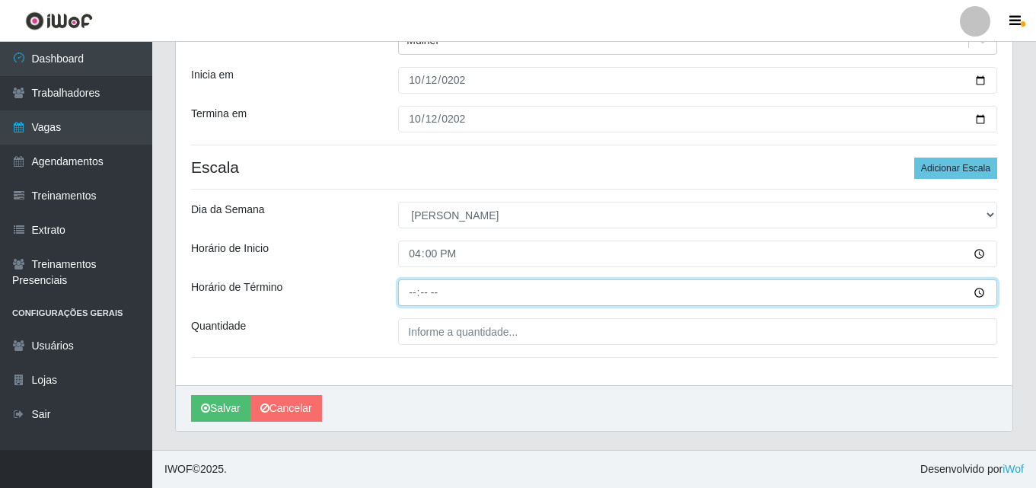
click at [410, 291] on input "Horário de Término" at bounding box center [697, 292] width 599 height 27
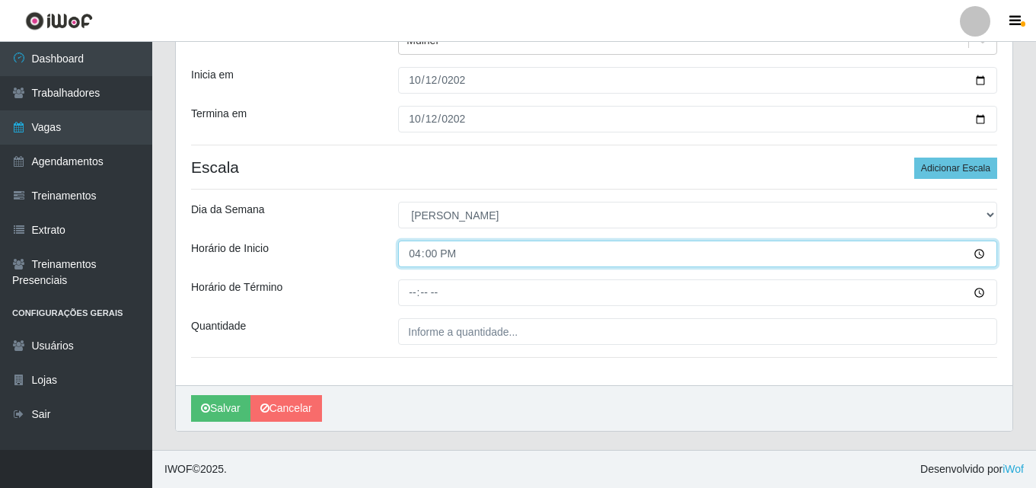
click at [419, 254] on input "16:00" at bounding box center [697, 254] width 599 height 27
type input "15:00"
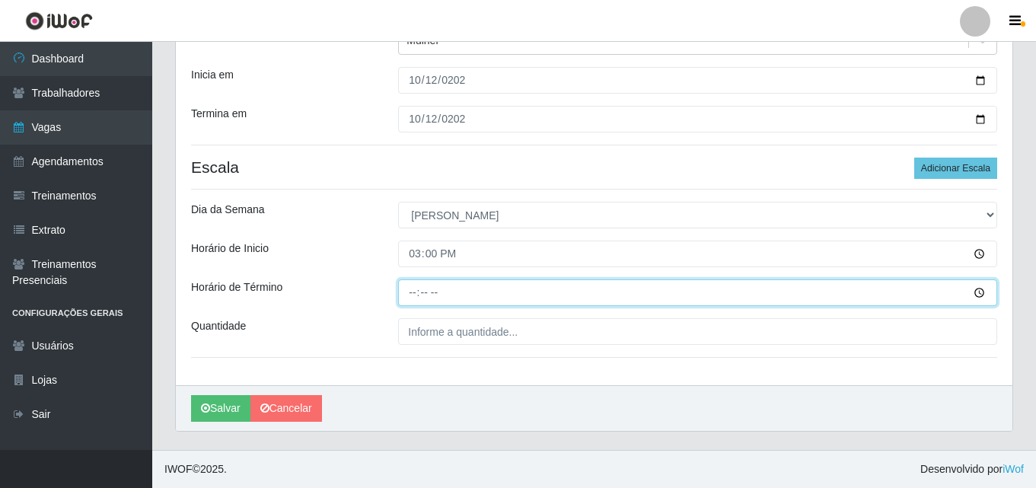
click at [418, 289] on input "Horário de Término" at bounding box center [697, 292] width 599 height 27
type input "21:00"
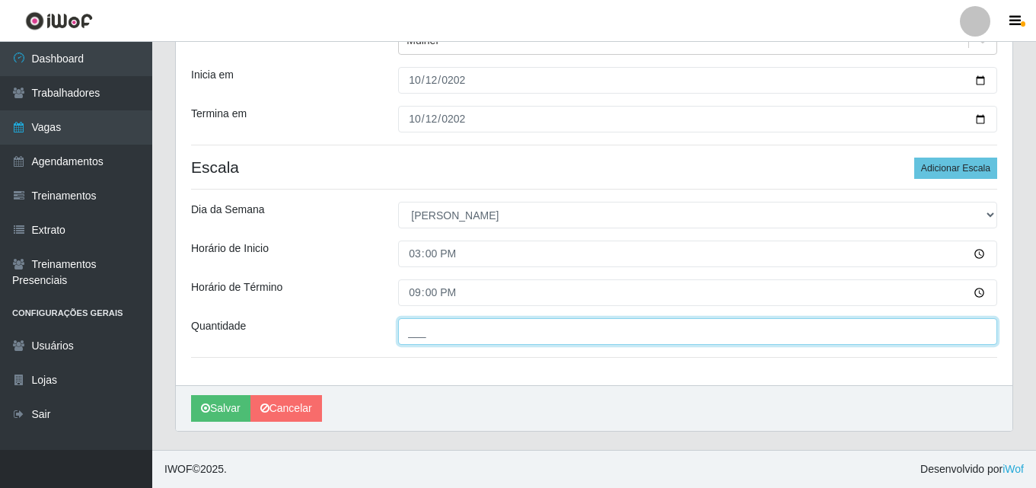
click at [429, 330] on input "___" at bounding box center [697, 331] width 599 height 27
type input "4__"
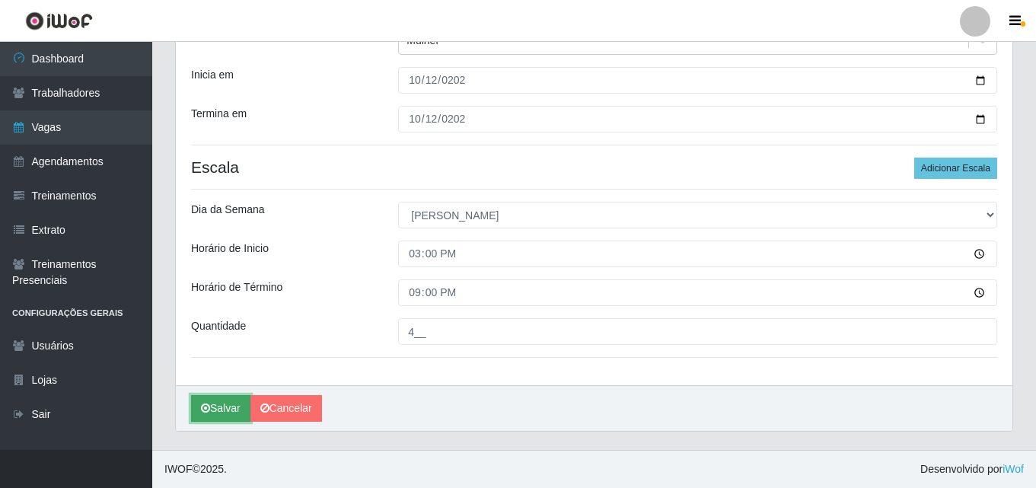
click at [211, 416] on button "Salvar" at bounding box center [220, 408] width 59 height 27
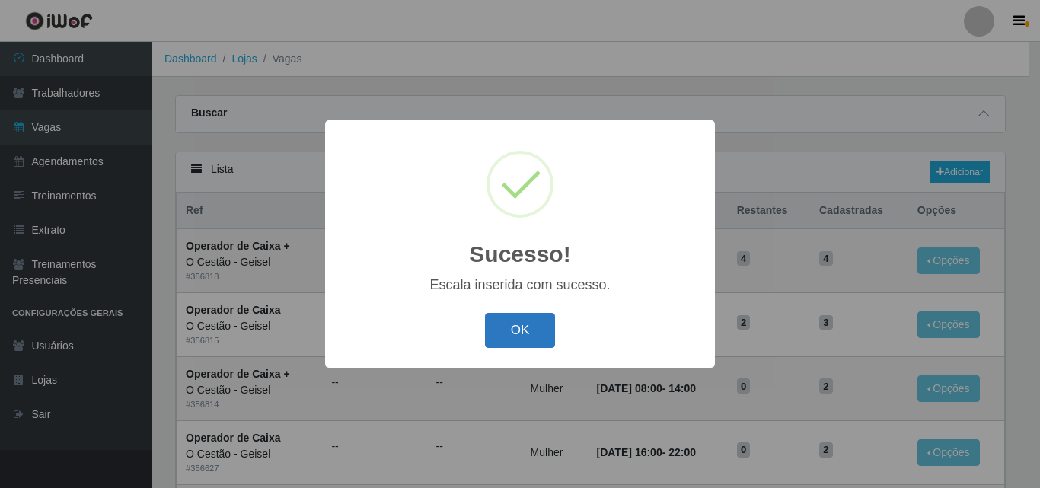
click at [515, 343] on button "OK" at bounding box center [520, 331] width 71 height 36
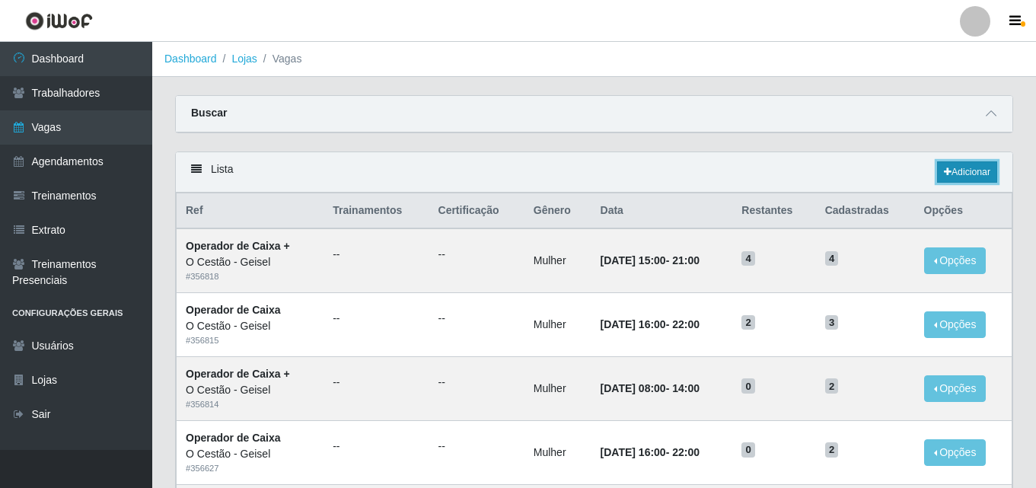
click at [972, 171] on link "Adicionar" at bounding box center [967, 171] width 60 height 21
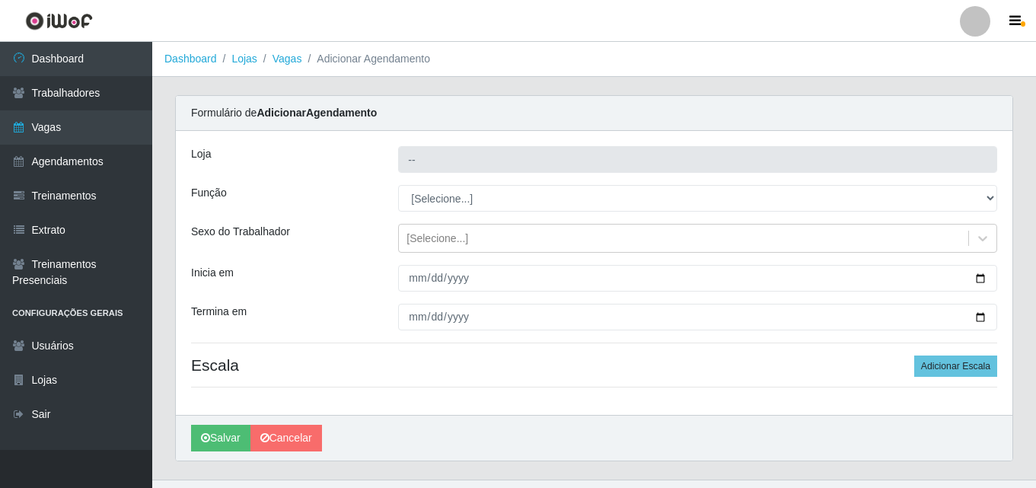
type input "O Cestão - Geisel"
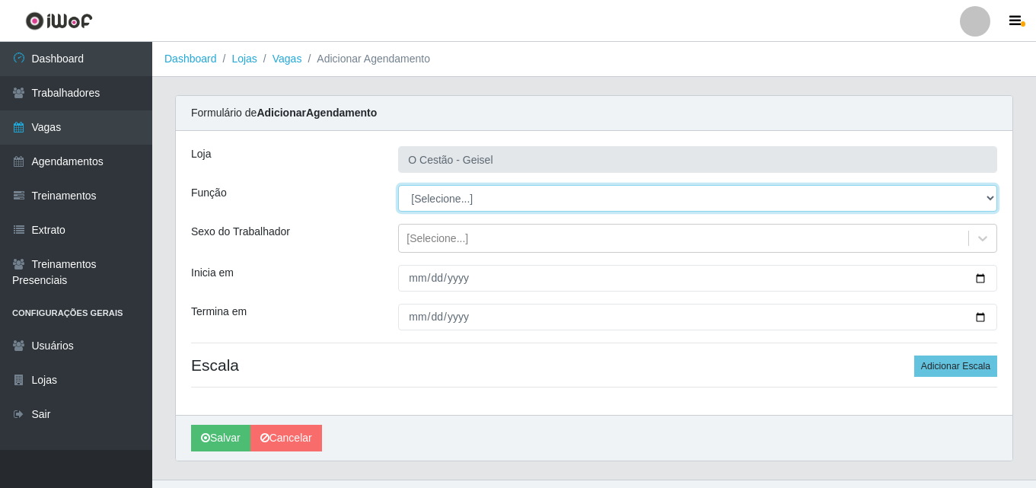
click at [425, 194] on select "[Selecione...] ASG ASG + ASG ++ Auxiliar de Estoque Auxiliar de Estoque + Auxil…" at bounding box center [697, 198] width 599 height 27
select select "72"
click at [398, 185] on select "[Selecione...] ASG ASG + ASG ++ Auxiliar de Estoque Auxiliar de Estoque + Auxil…" at bounding box center [697, 198] width 599 height 27
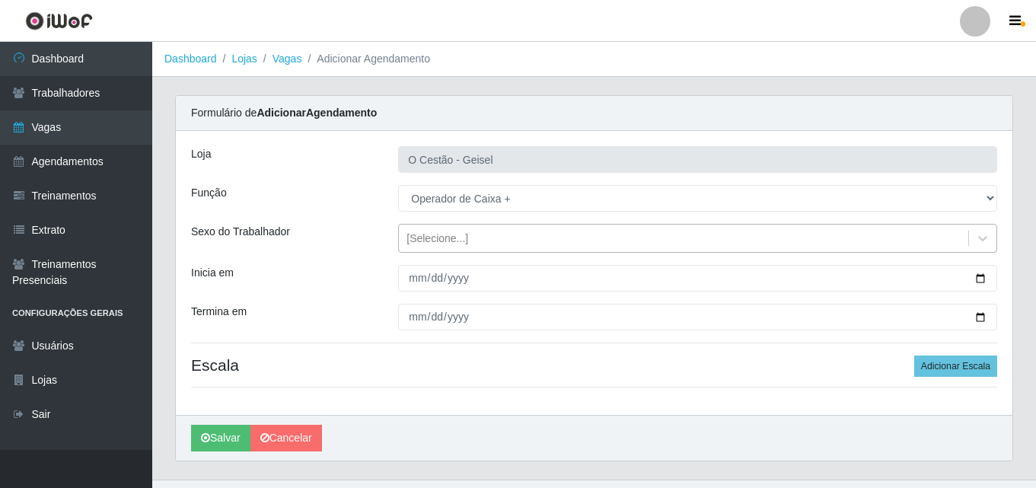
click at [442, 233] on div "[Selecione...]" at bounding box center [438, 239] width 62 height 16
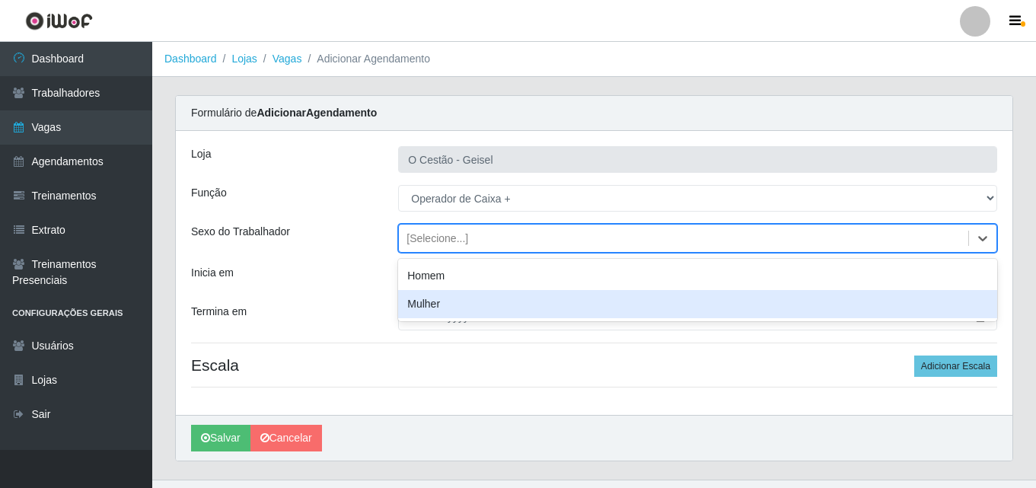
click at [437, 299] on div "Mulher" at bounding box center [697, 304] width 599 height 28
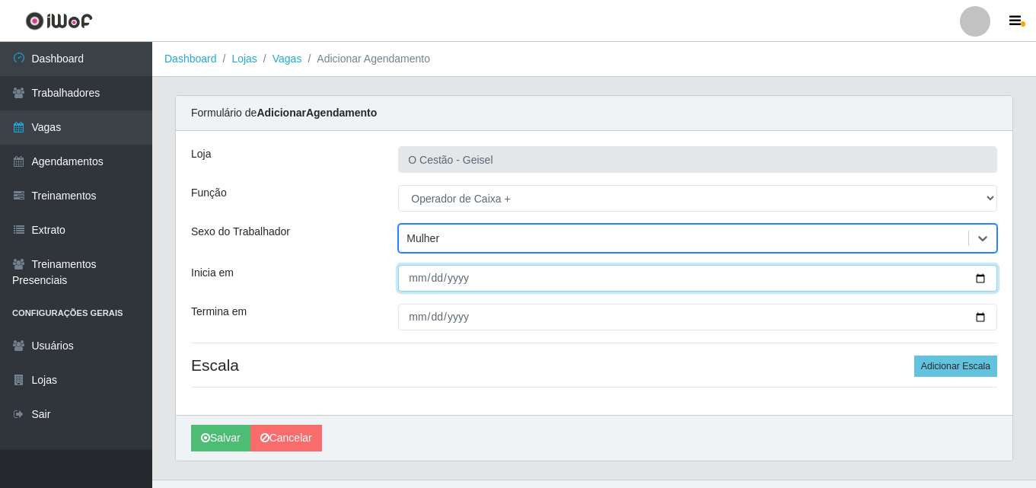
drag, startPoint x: 410, startPoint y: 278, endPoint x: 423, endPoint y: 275, distance: 13.3
click at [416, 278] on input "Inicia em" at bounding box center [697, 278] width 599 height 27
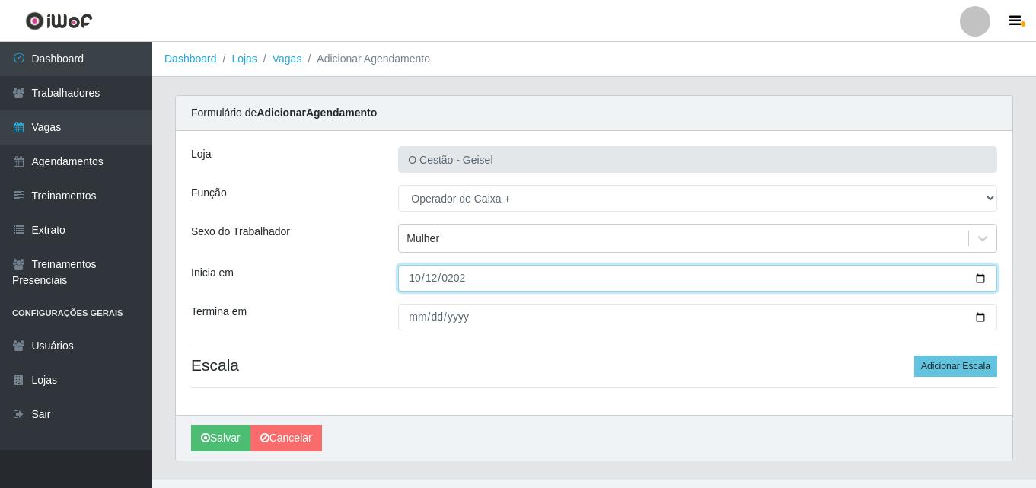
type input "[DATE]"
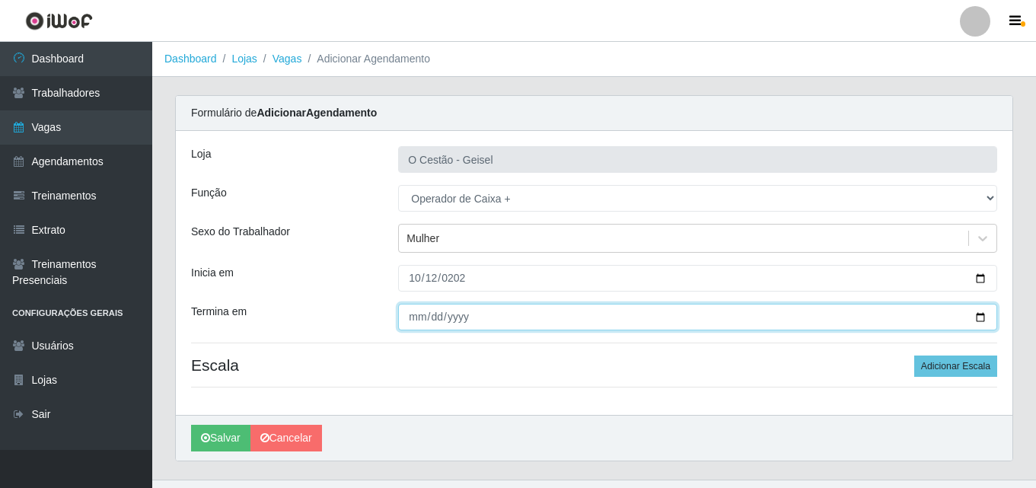
click at [411, 311] on input "Termina em" at bounding box center [697, 317] width 599 height 27
type input "[DATE]"
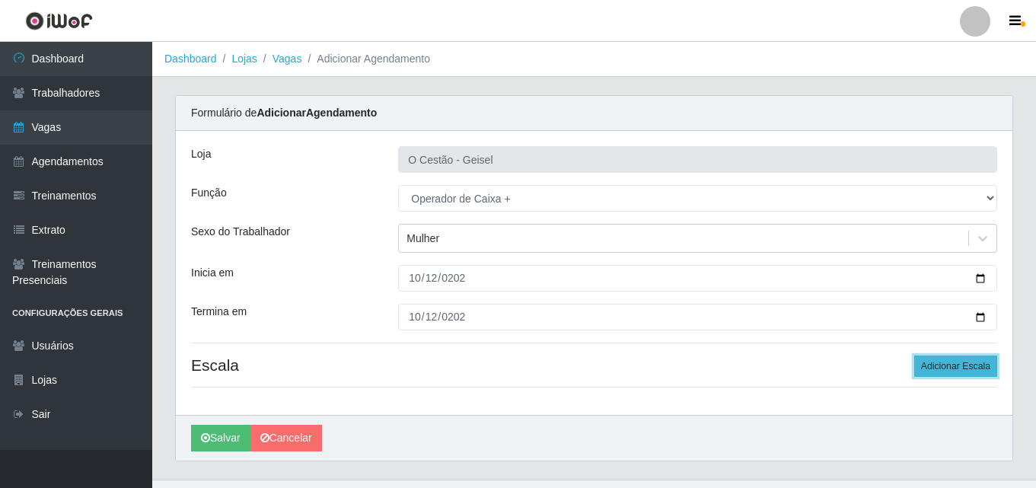
click at [951, 367] on button "Adicionar Escala" at bounding box center [956, 366] width 83 height 21
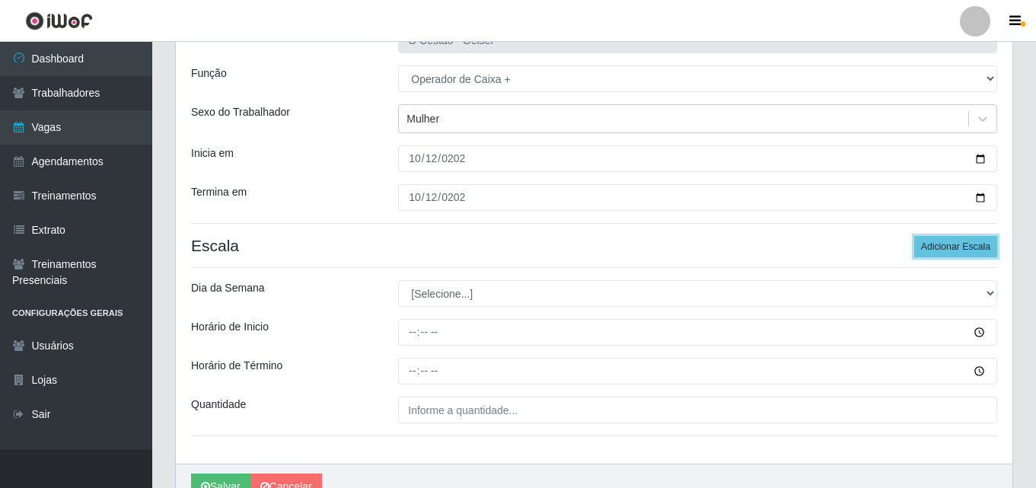
scroll to position [152, 0]
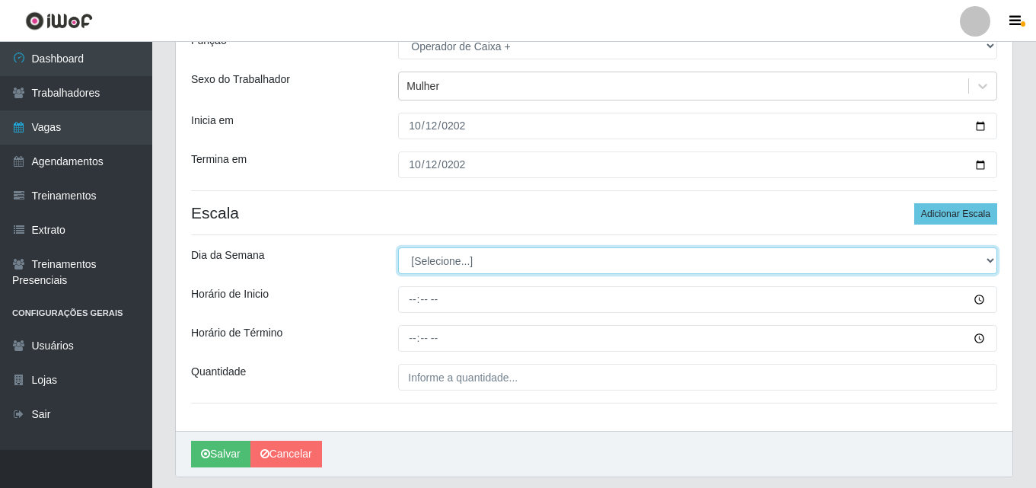
click at [431, 263] on select "[Selecione...] Segunda Terça Quarta Quinta Sexta Sábado Domingo" at bounding box center [697, 260] width 599 height 27
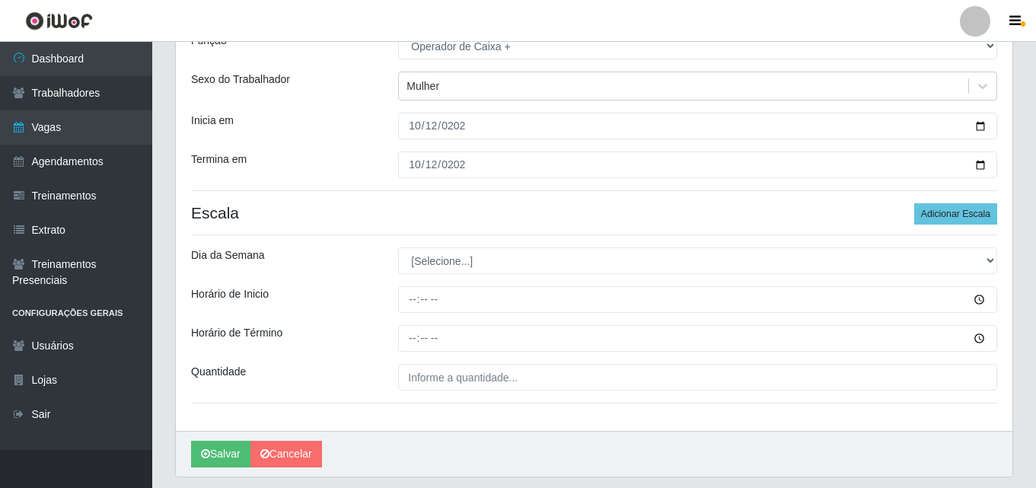
click at [504, 447] on div "[PERSON_NAME]" at bounding box center [594, 454] width 837 height 46
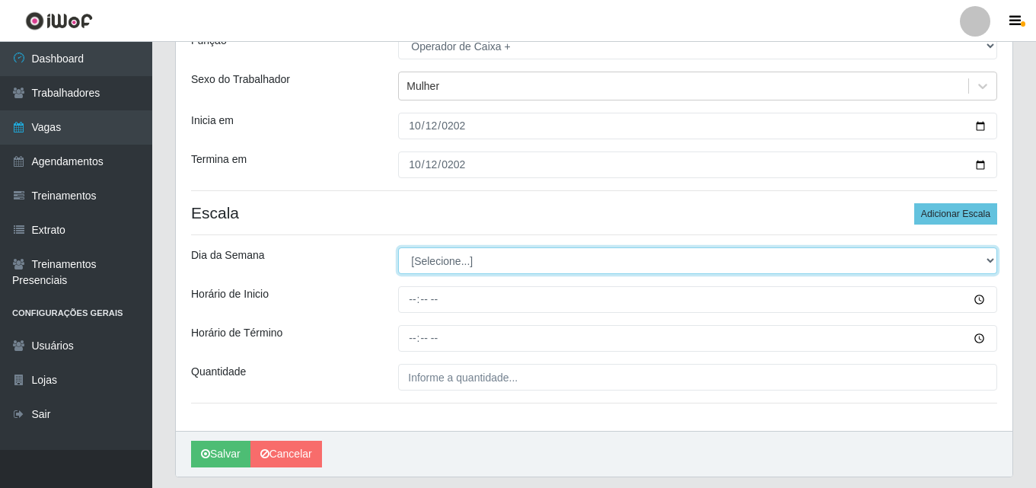
click at [485, 265] on select "[Selecione...] Segunda Terça Quarta Quinta Sexta Sábado Domingo" at bounding box center [697, 260] width 599 height 27
select select "0"
click at [398, 247] on select "[Selecione...] Segunda Terça Quarta Quinta Sexta Sábado Domingo" at bounding box center [697, 260] width 599 height 27
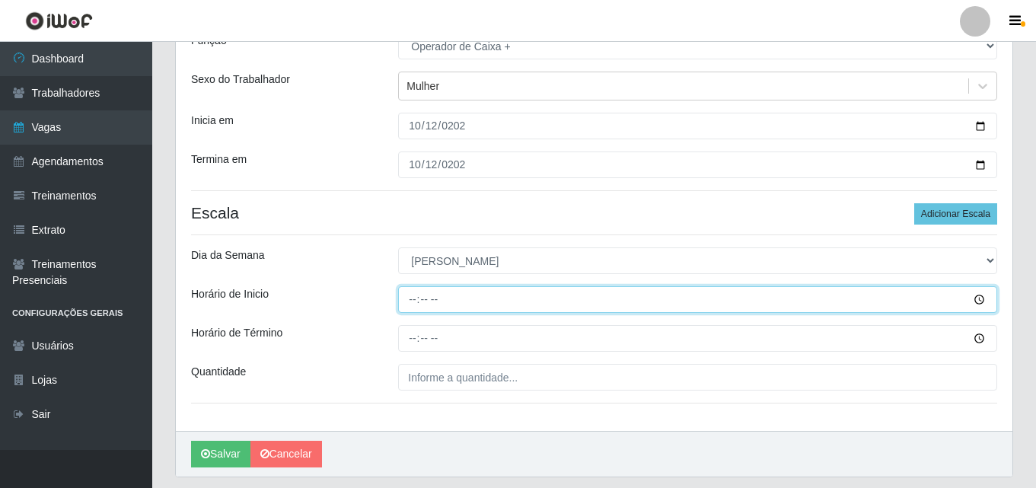
click at [419, 290] on input "Horário de Inicio" at bounding box center [697, 299] width 599 height 27
type input "08:00"
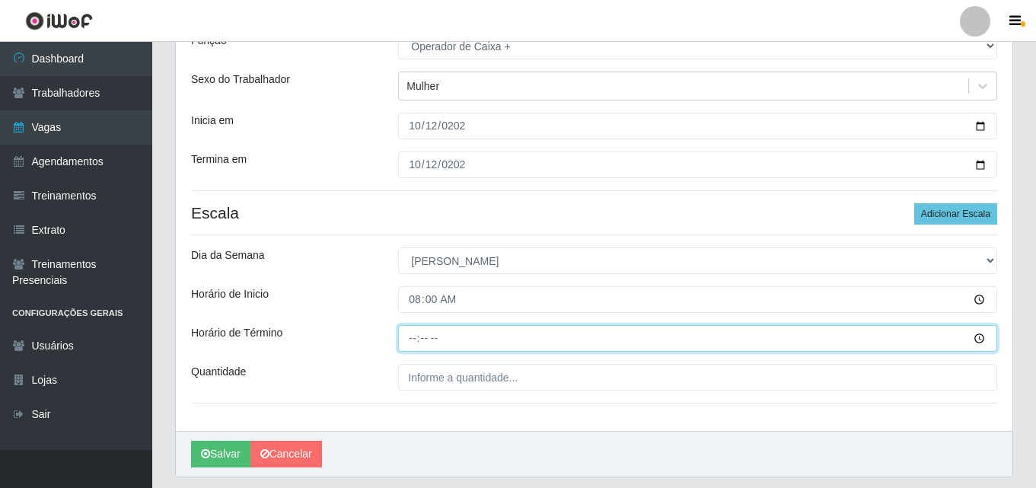
click at [414, 337] on input "Horário de Término" at bounding box center [697, 338] width 599 height 27
type input "14:00"
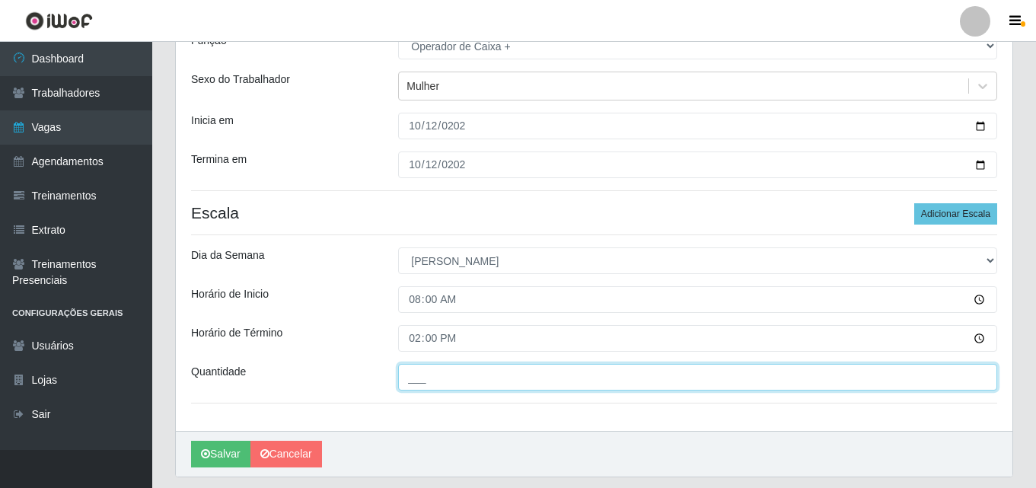
click at [453, 373] on input "___" at bounding box center [697, 377] width 599 height 27
type input "2__"
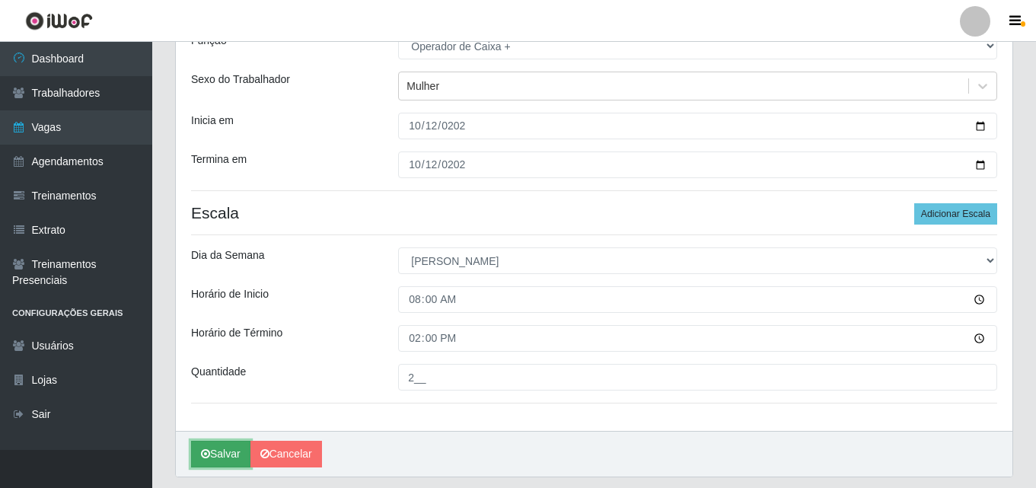
click at [204, 454] on icon "submit" at bounding box center [205, 454] width 9 height 11
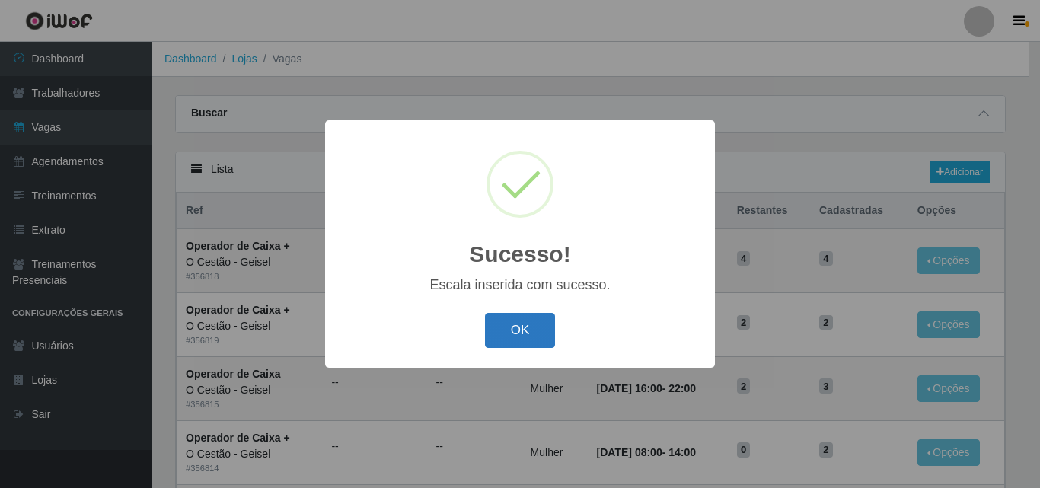
click at [531, 319] on button "OK" at bounding box center [520, 331] width 71 height 36
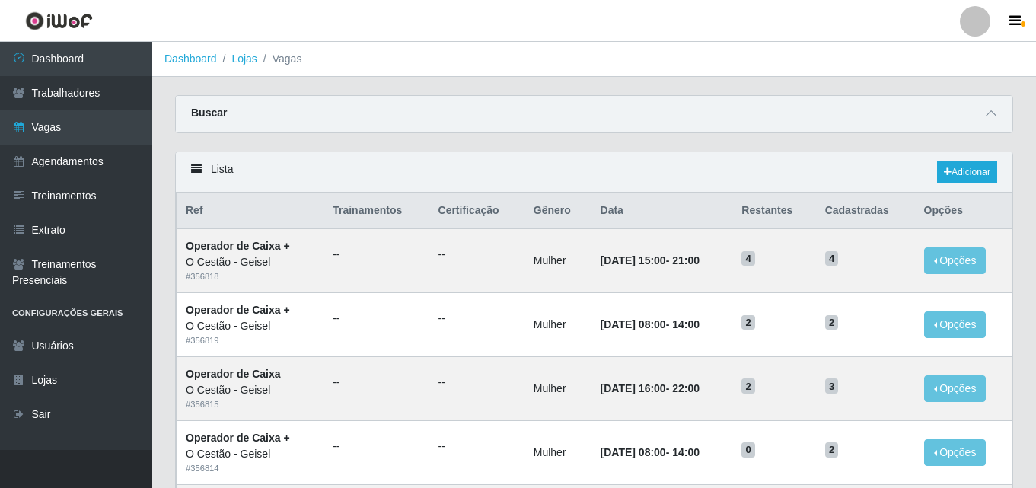
click at [972, 161] on div "Lista Adicionar" at bounding box center [594, 172] width 837 height 40
click at [951, 173] on link "Adicionar" at bounding box center [967, 171] width 60 height 21
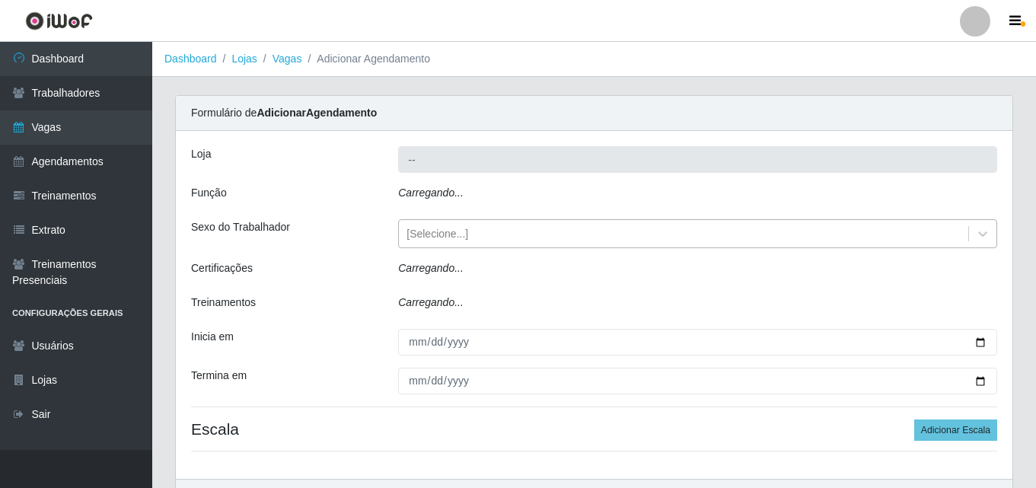
type input "O Cestão - Geisel"
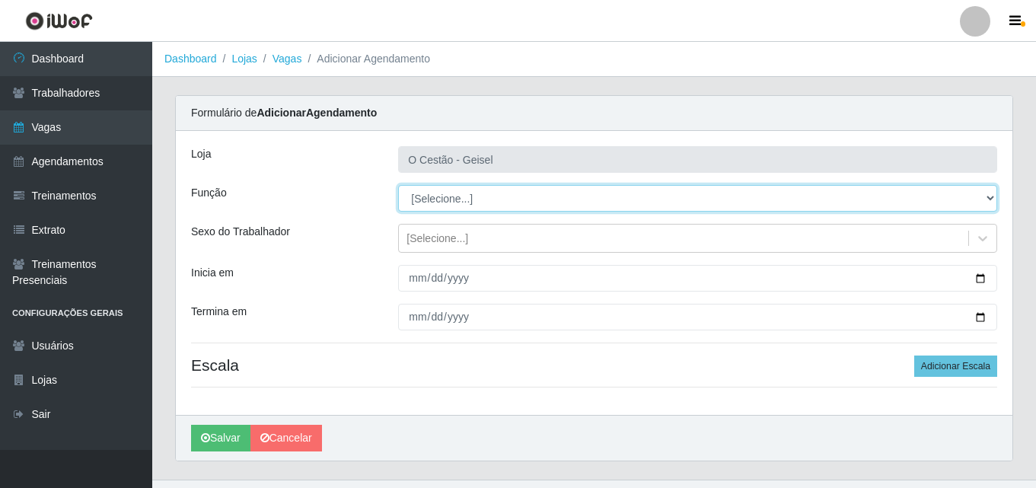
click at [445, 201] on select "[Selecione...] ASG ASG + ASG ++ Auxiliar de Estoque Auxiliar de Estoque + Auxil…" at bounding box center [697, 198] width 599 height 27
select select "72"
click at [398, 185] on select "[Selecione...] ASG ASG + ASG ++ Auxiliar de Estoque Auxiliar de Estoque + Auxil…" at bounding box center [697, 198] width 599 height 27
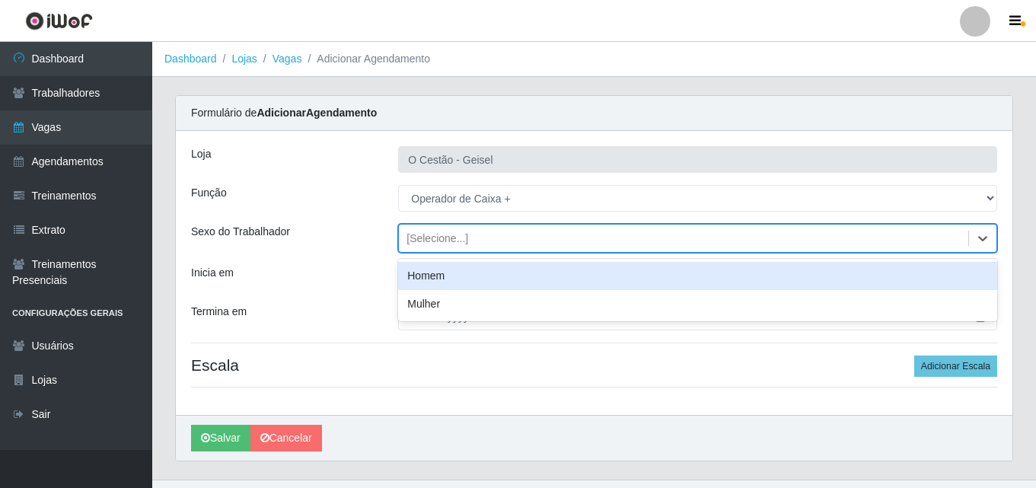
click at [430, 238] on div "[Selecione...]" at bounding box center [438, 239] width 62 height 16
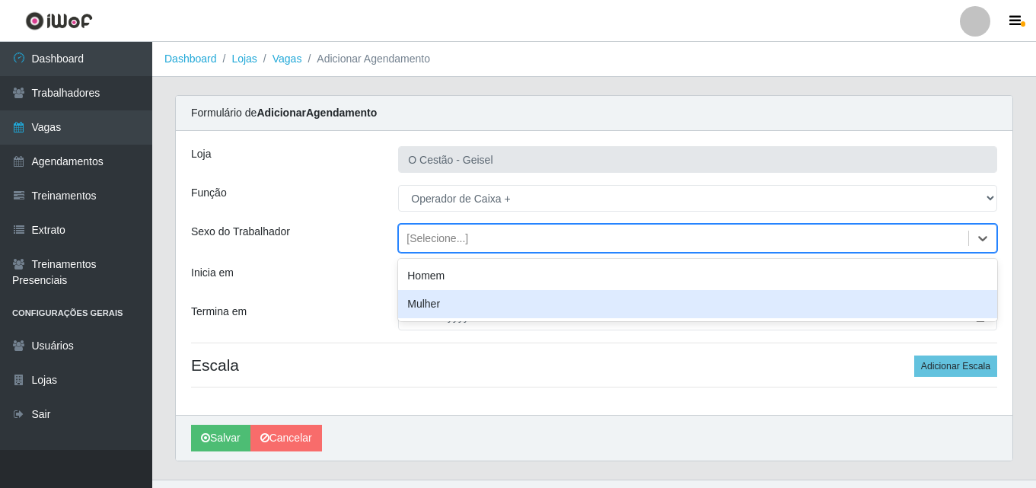
click at [455, 306] on div "Mulher" at bounding box center [697, 304] width 599 height 28
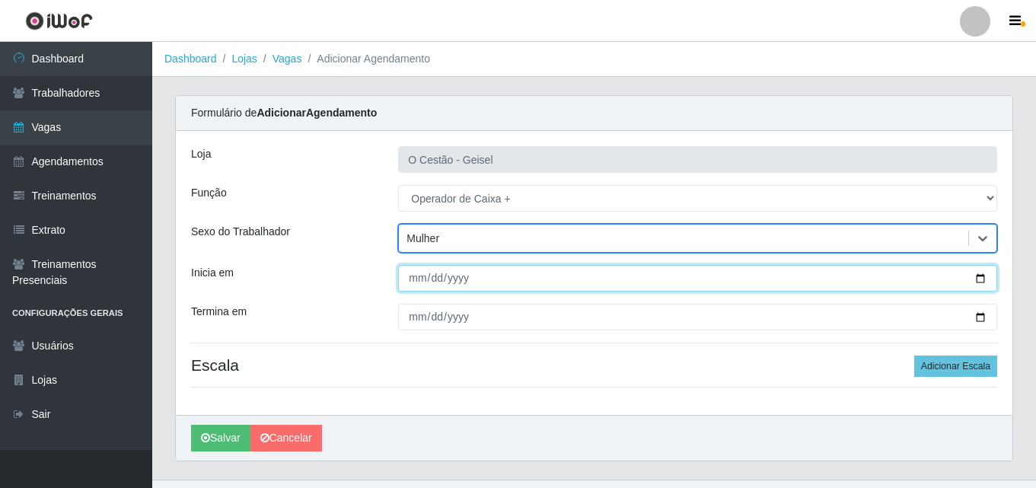
click at [414, 276] on input "Inicia em" at bounding box center [697, 278] width 599 height 27
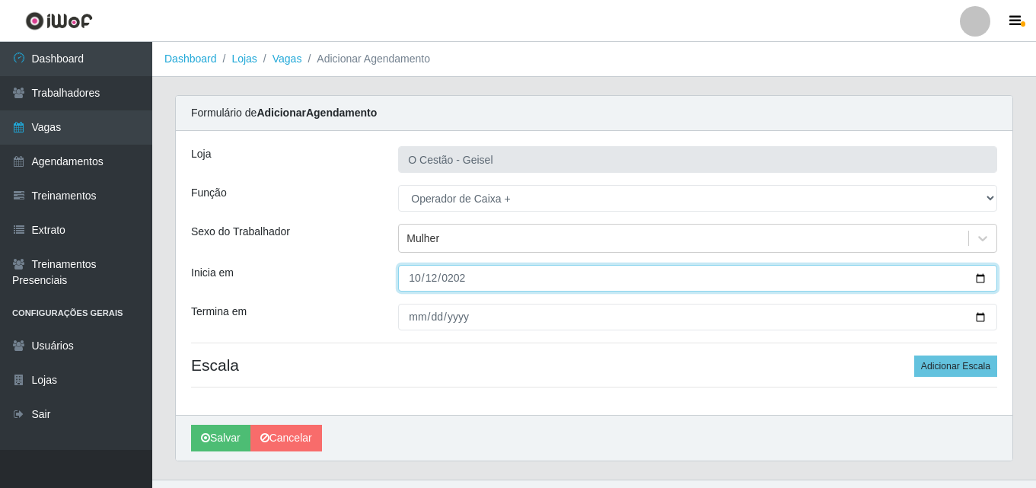
type input "[DATE]"
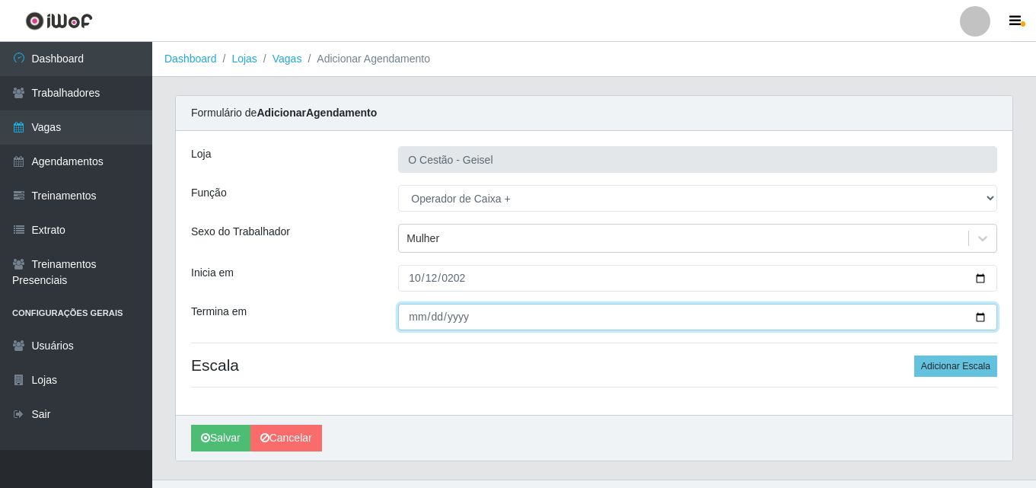
click at [420, 312] on input "Termina em" at bounding box center [697, 317] width 599 height 27
type input "[DATE]"
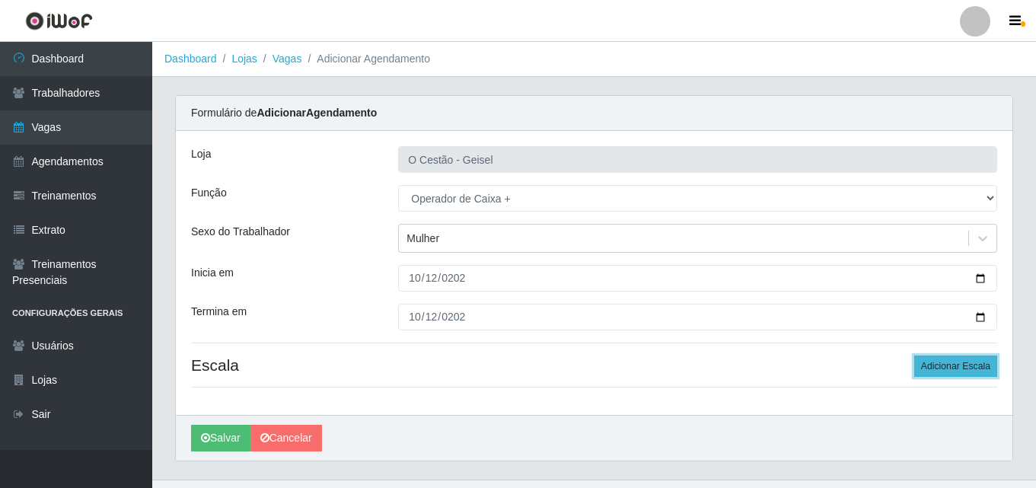
click at [945, 372] on button "Adicionar Escala" at bounding box center [956, 366] width 83 height 21
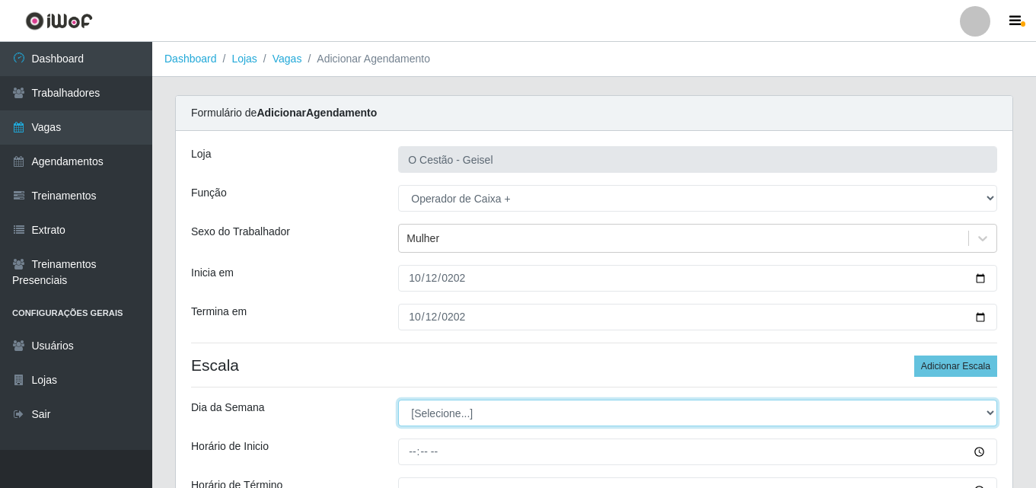
click at [454, 421] on select "[Selecione...] Segunda Terça Quarta Quinta Sexta Sábado Domingo" at bounding box center [697, 413] width 599 height 27
select select "0"
click at [398, 400] on select "[Selecione...] Segunda Terça Quarta Quinta Sexta Sábado Domingo" at bounding box center [697, 413] width 599 height 27
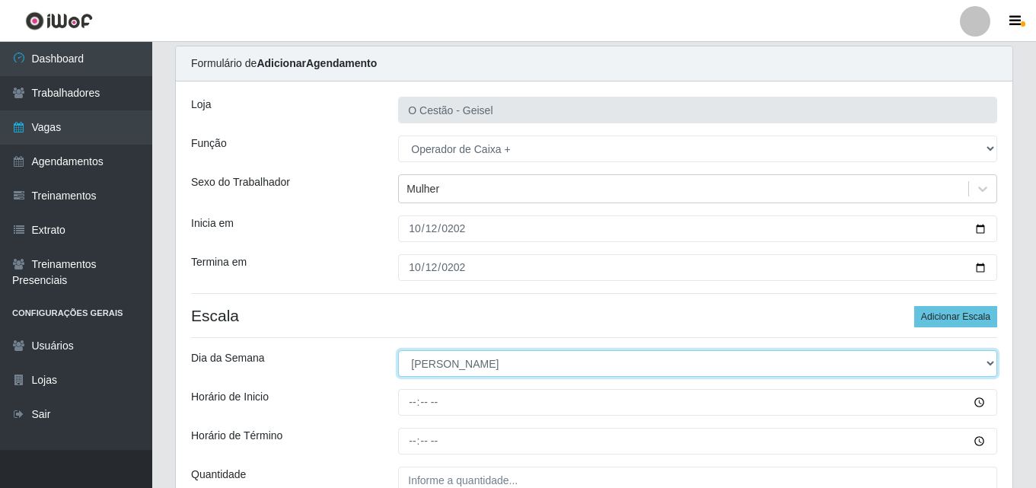
scroll to position [76, 0]
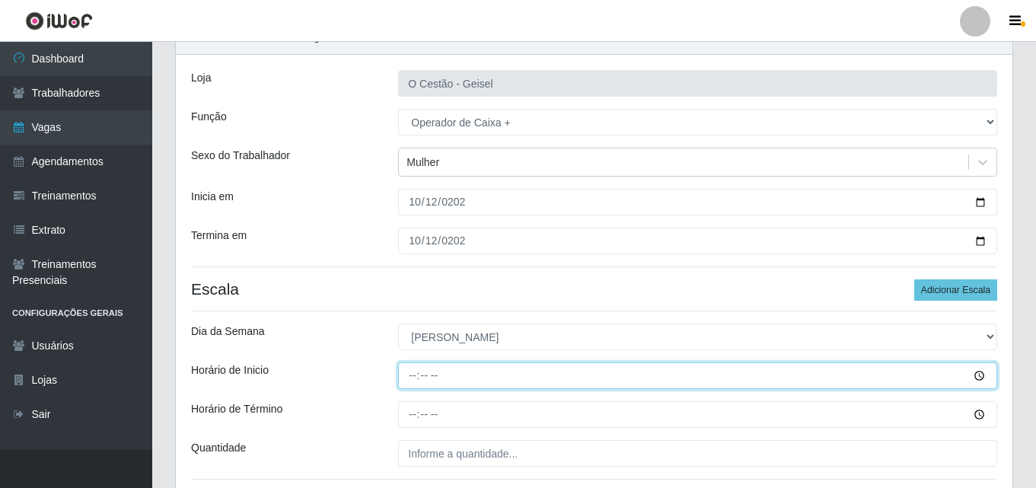
click at [413, 377] on input "Horário de Inicio" at bounding box center [697, 375] width 599 height 27
type input "09:00"
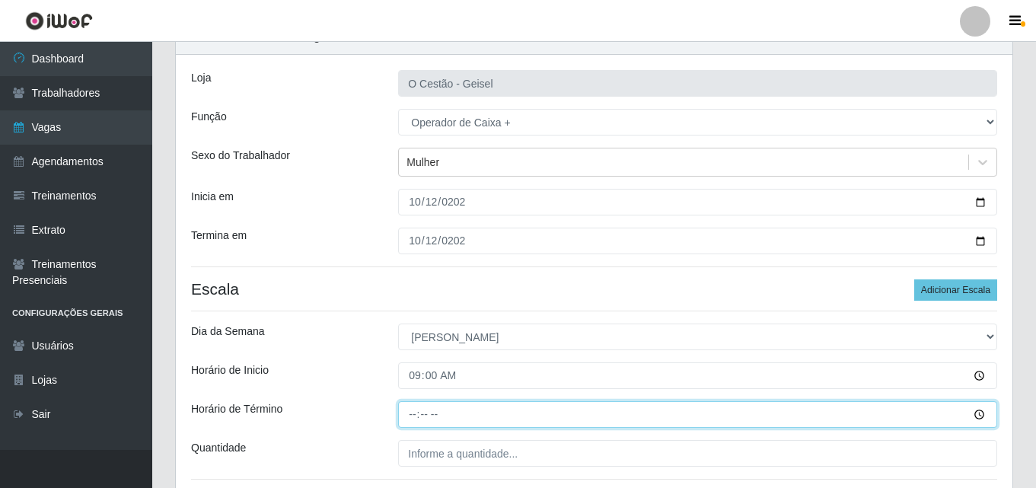
click at [413, 414] on input "Horário de Término" at bounding box center [697, 414] width 599 height 27
type input "15:00"
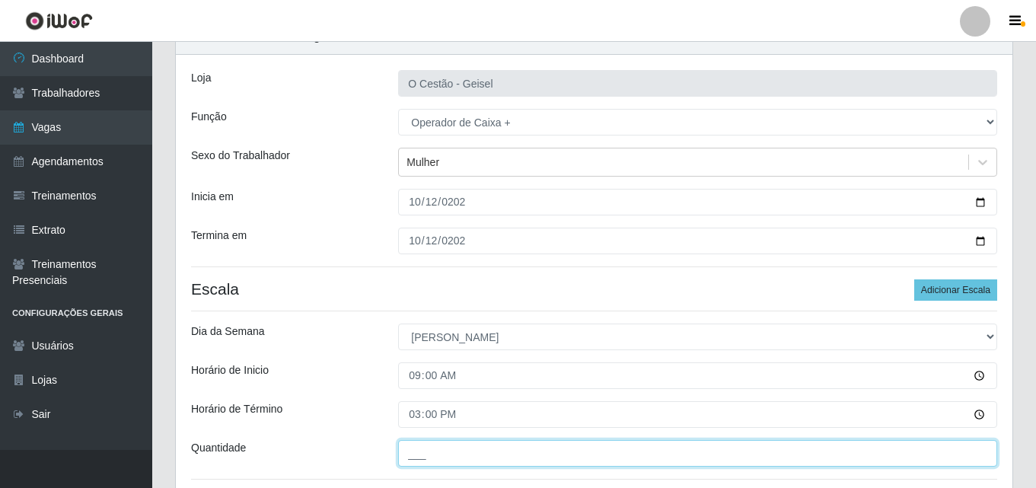
click at [417, 453] on input "___" at bounding box center [697, 453] width 599 height 27
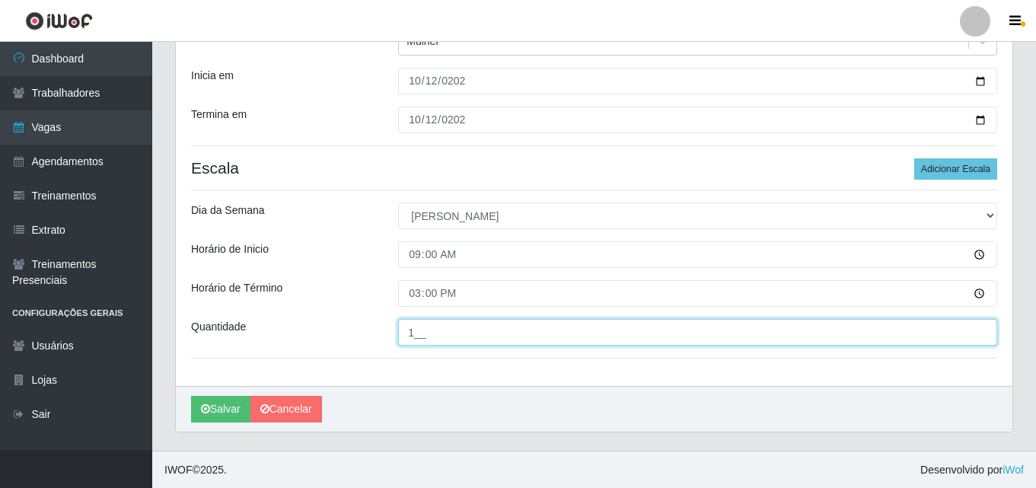
scroll to position [198, 0]
type input "1__"
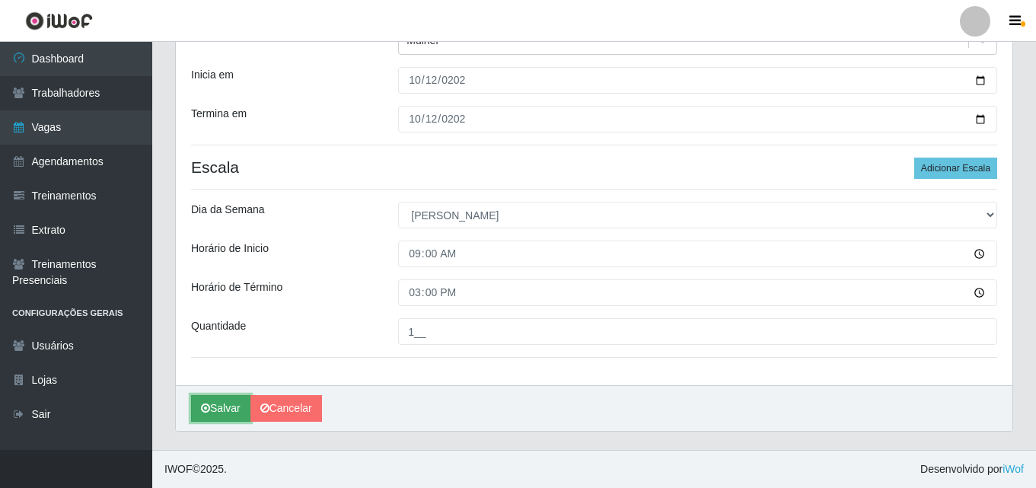
click at [228, 401] on button "Salvar" at bounding box center [220, 408] width 59 height 27
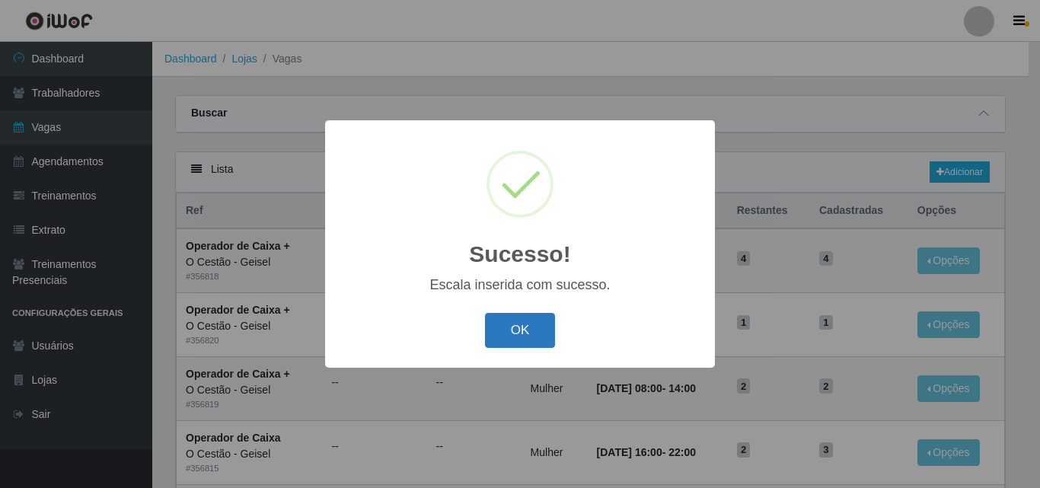
click at [494, 324] on button "OK" at bounding box center [520, 331] width 71 height 36
